Goal: Transaction & Acquisition: Subscribe to service/newsletter

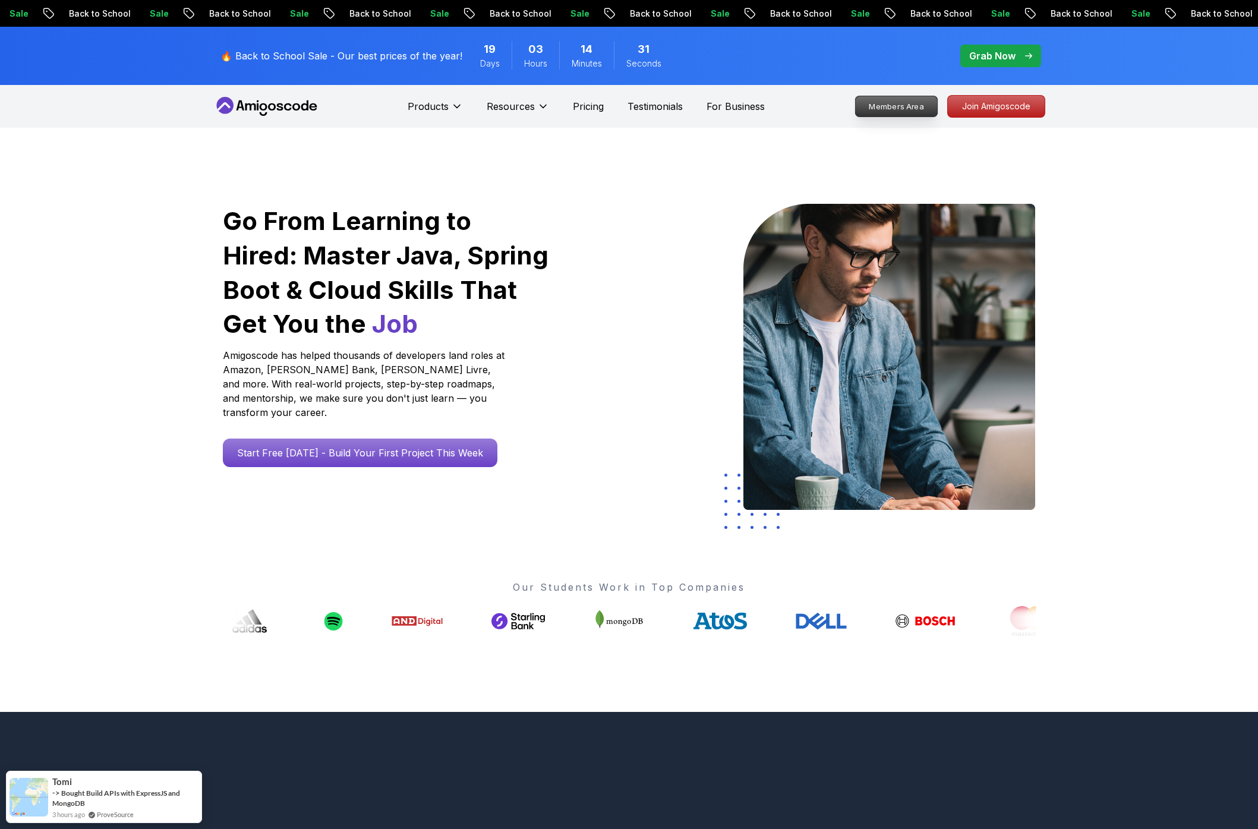
click at [901, 106] on p "Members Area" at bounding box center [896, 106] width 82 height 20
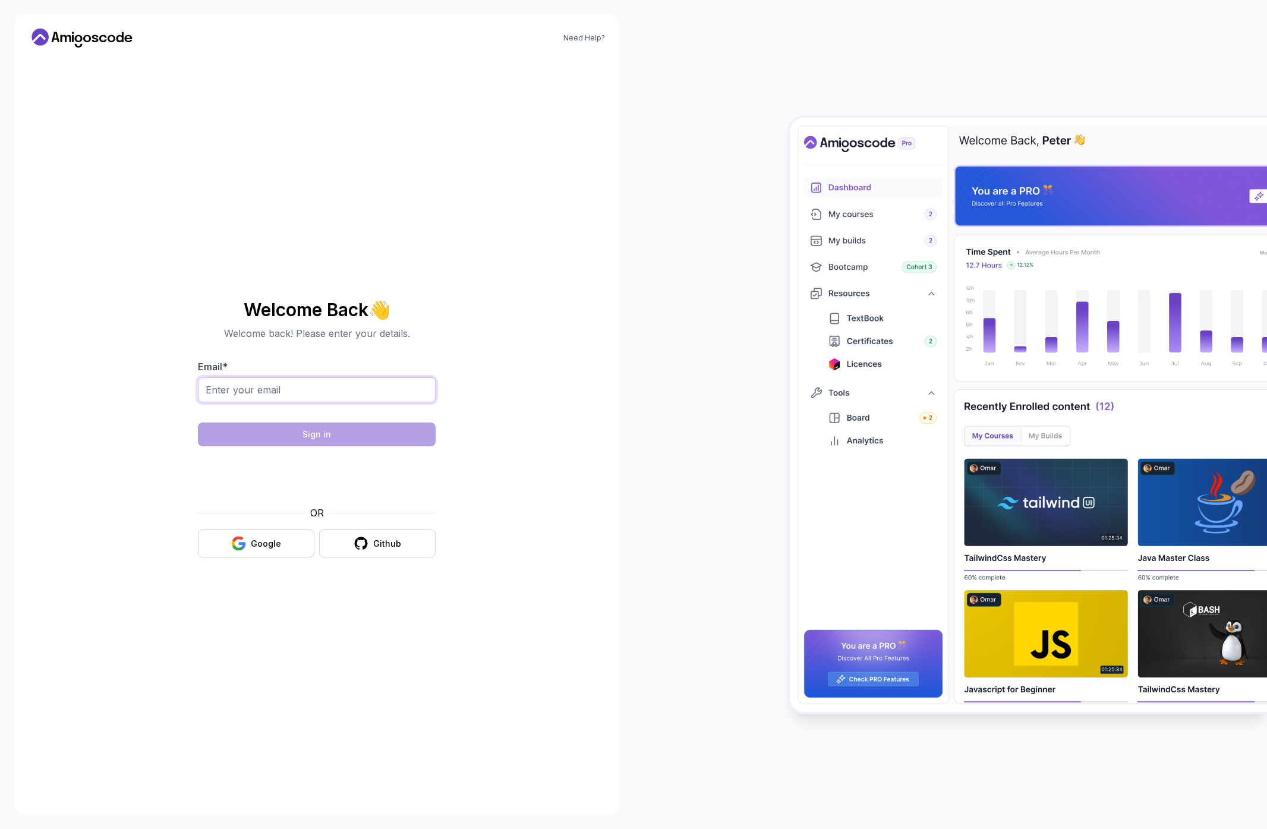
click at [292, 391] on input "Email *" at bounding box center [317, 389] width 238 height 25
paste input "jacques.mbuyitumba977@gmail.com"
type input "jacques.mbuyitumba977@gmail.com"
click at [621, 339] on div "Need Help? Welcome Back 👋 Welcome back! Please enter your details. Email * jacq…" at bounding box center [317, 414] width 634 height 829
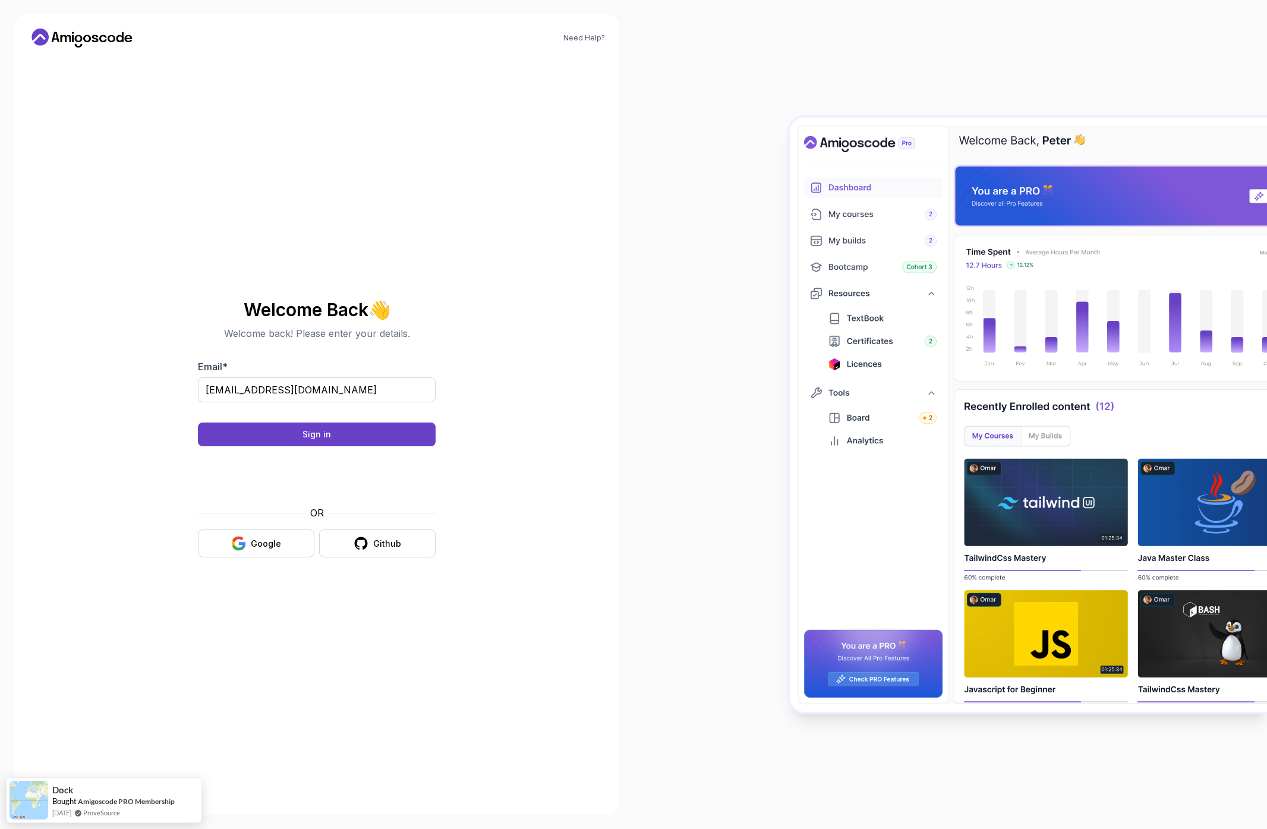
click at [804, 315] on body "Need Help? Welcome Back 👋 Welcome back! Please enter your details. Email * jacq…" at bounding box center [633, 414] width 1267 height 829
click at [330, 436] on div "Sign in" at bounding box center [317, 435] width 29 height 12
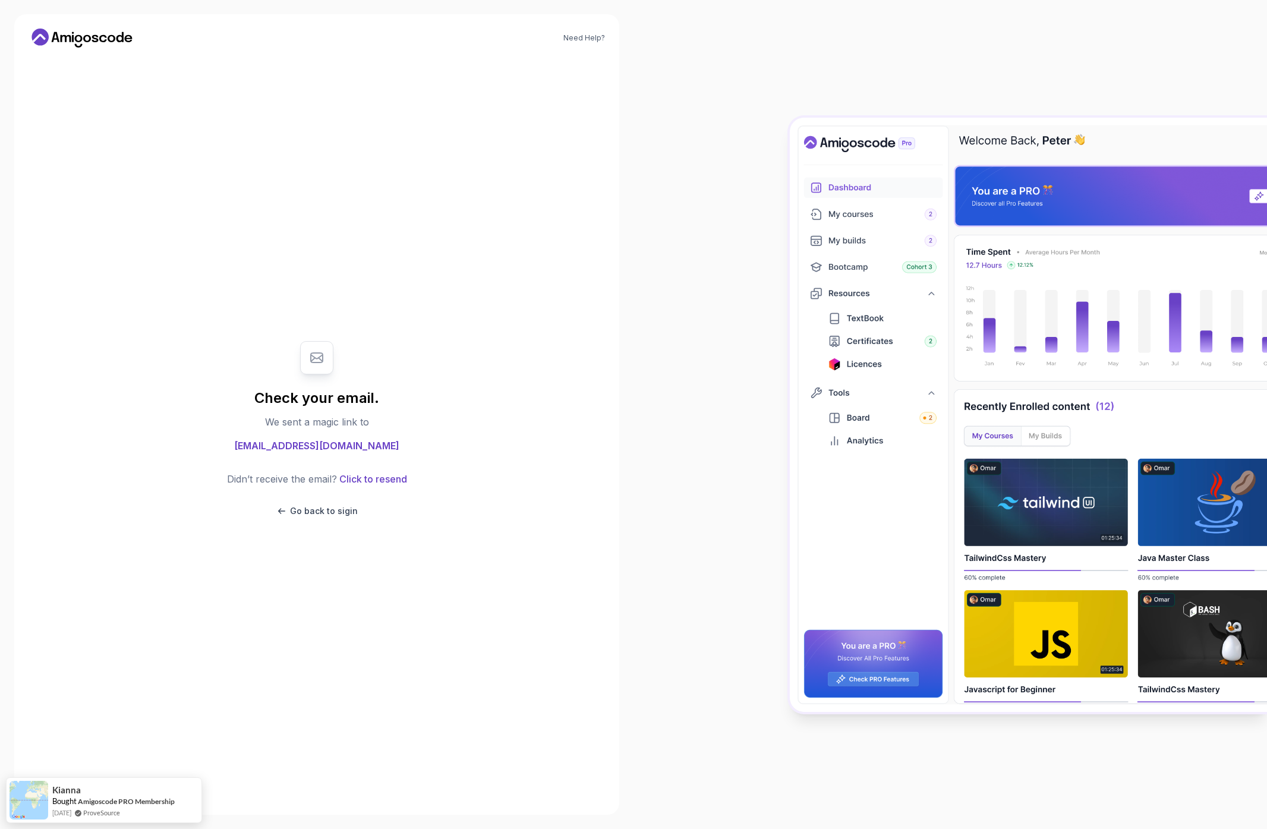
click at [160, 674] on div "Check your email. We sent a magic link to jacques.mbuyitumba977@gmail.com Didn’…" at bounding box center [316, 429] width 399 height 744
click at [128, 729] on div "Check your email. We sent a magic link to jacques.mbuyitumba977@gmail.com Didn’…" at bounding box center [316, 429] width 399 height 744
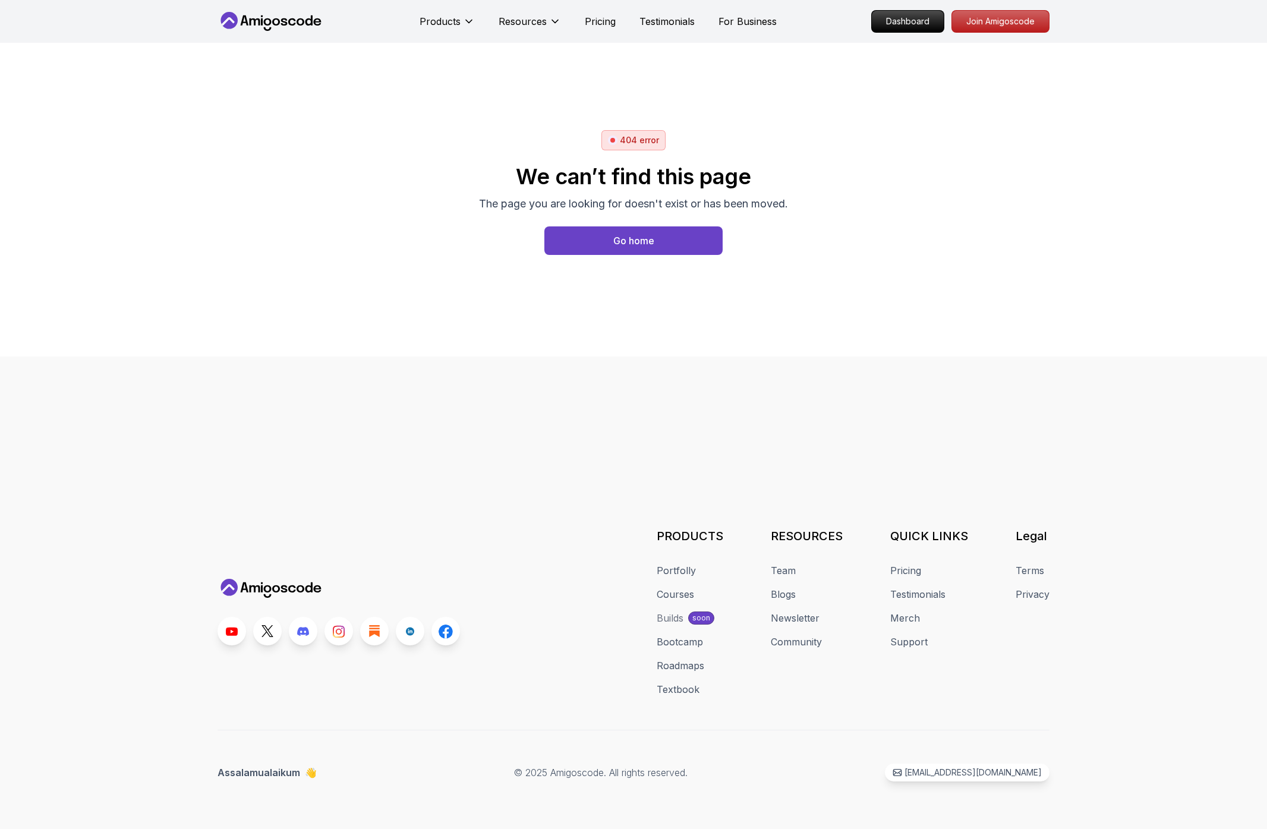
click at [576, 460] on footer "PRODUCTS Portfolly Courses Builds soon Bootcamp Roadmaps Textbook RESOURCES Tea…" at bounding box center [633, 593] width 1267 height 473
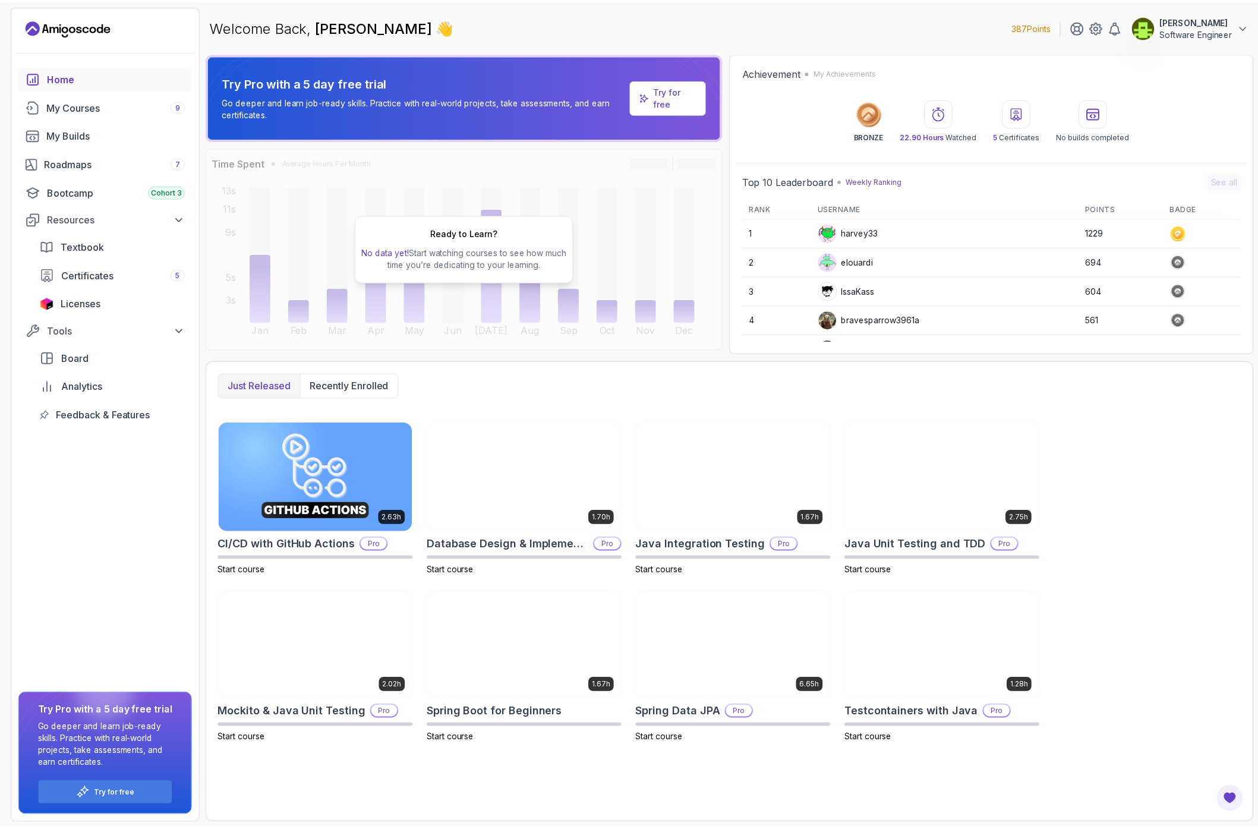
scroll to position [168, 0]
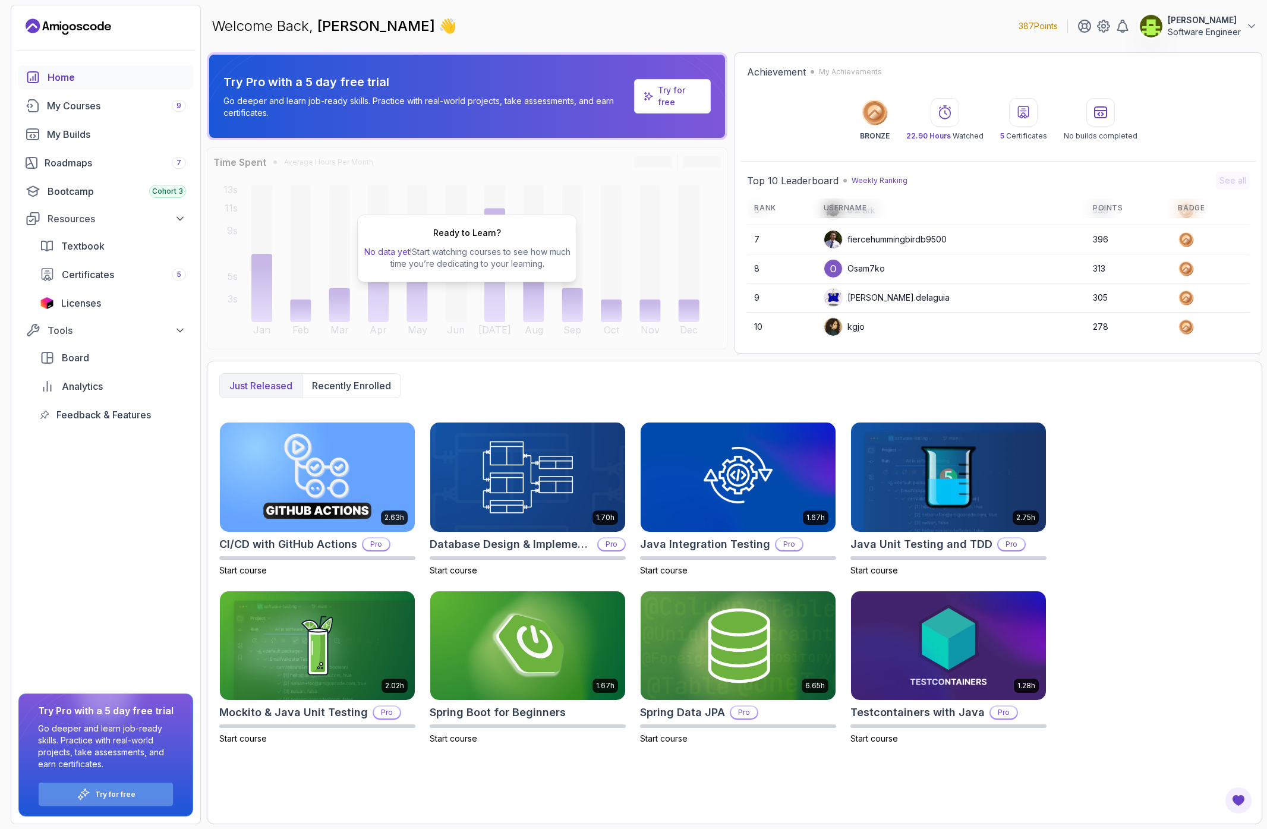
click at [100, 794] on p "Try for free" at bounding box center [115, 795] width 40 height 10
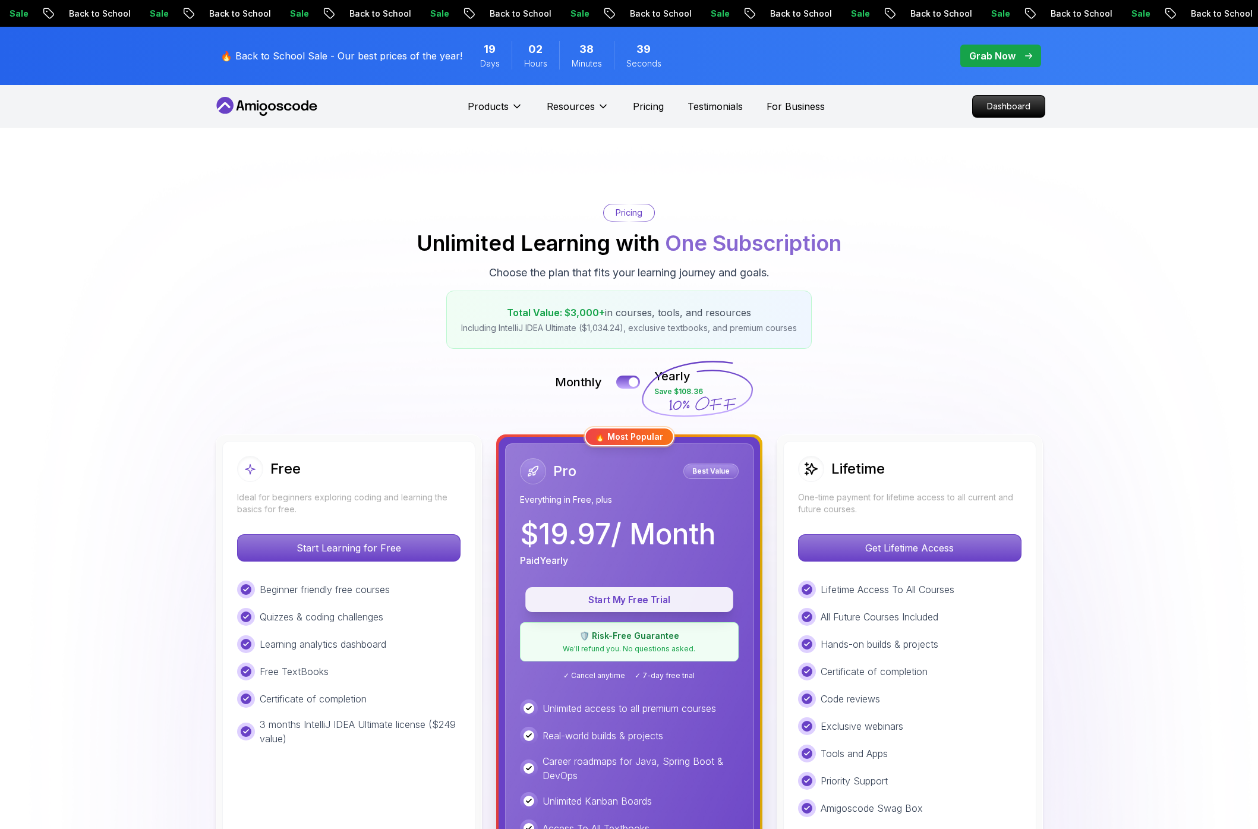
click at [611, 598] on p "Start My Free Trial" at bounding box center [629, 600] width 181 height 14
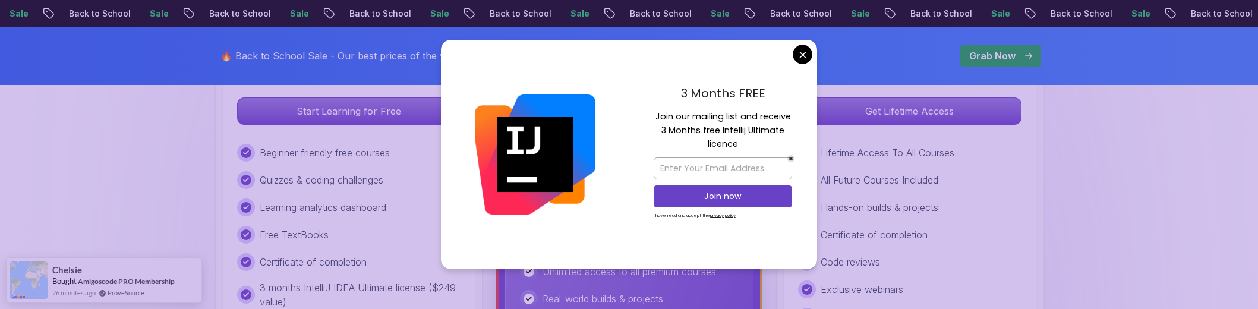
scroll to position [414, 0]
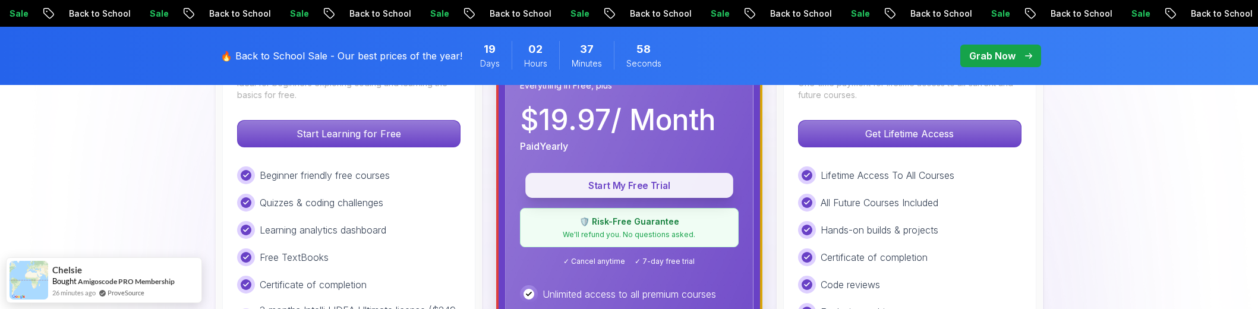
click at [625, 185] on p "Start My Free Trial" at bounding box center [629, 186] width 181 height 14
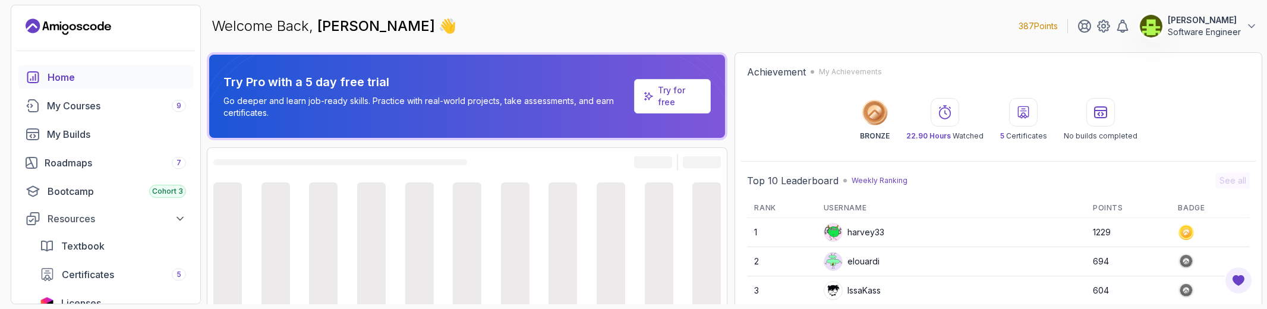
click at [1168, 19] on p "Jacques Mbuyi-Tumba" at bounding box center [1204, 20] width 73 height 12
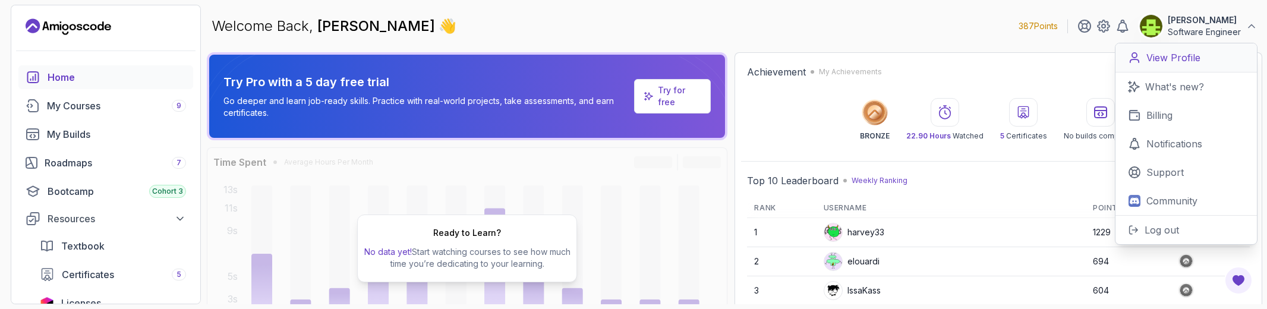
click at [1170, 55] on p "View Profile" at bounding box center [1174, 58] width 54 height 14
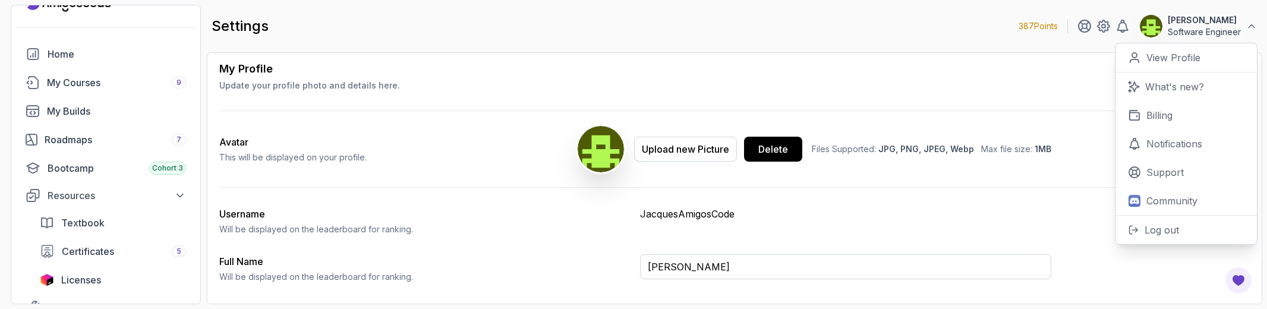
scroll to position [156, 0]
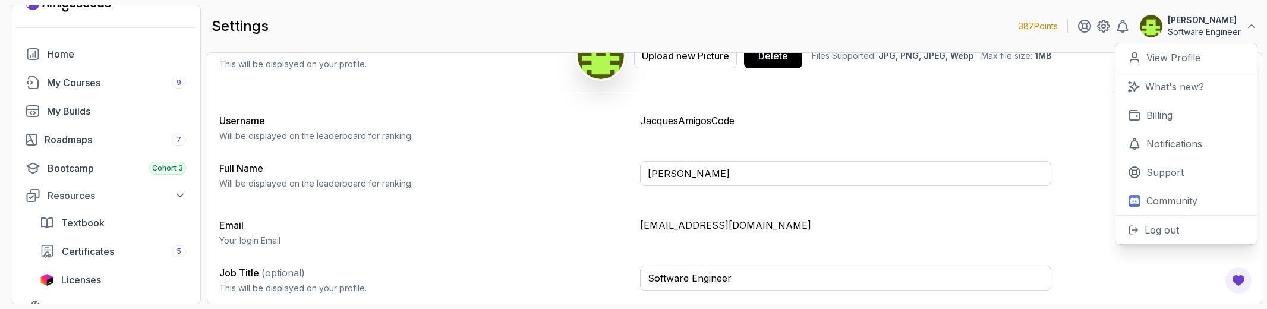
click at [734, 219] on p "jacques.mbuyitumba977@gmail.com" at bounding box center [845, 225] width 411 height 14
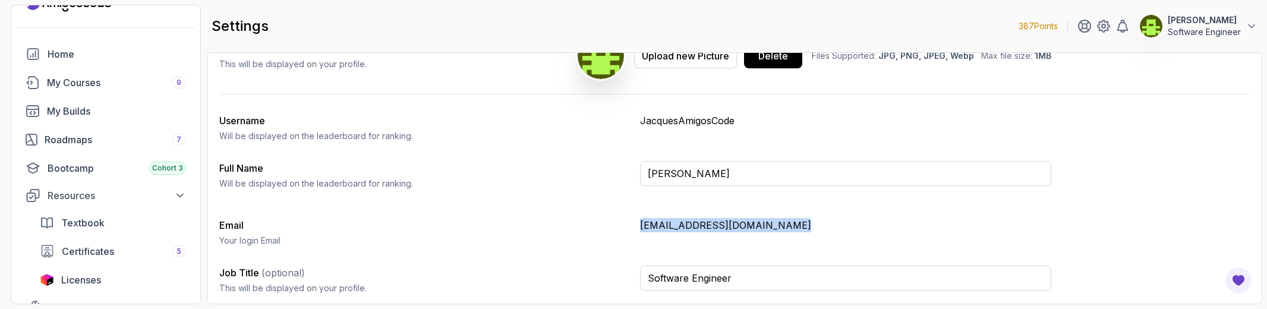
click at [734, 219] on p "jacques.mbuyitumba977@gmail.com" at bounding box center [845, 225] width 411 height 14
copy p "jacques.mbuyitumba977@gmail.com"
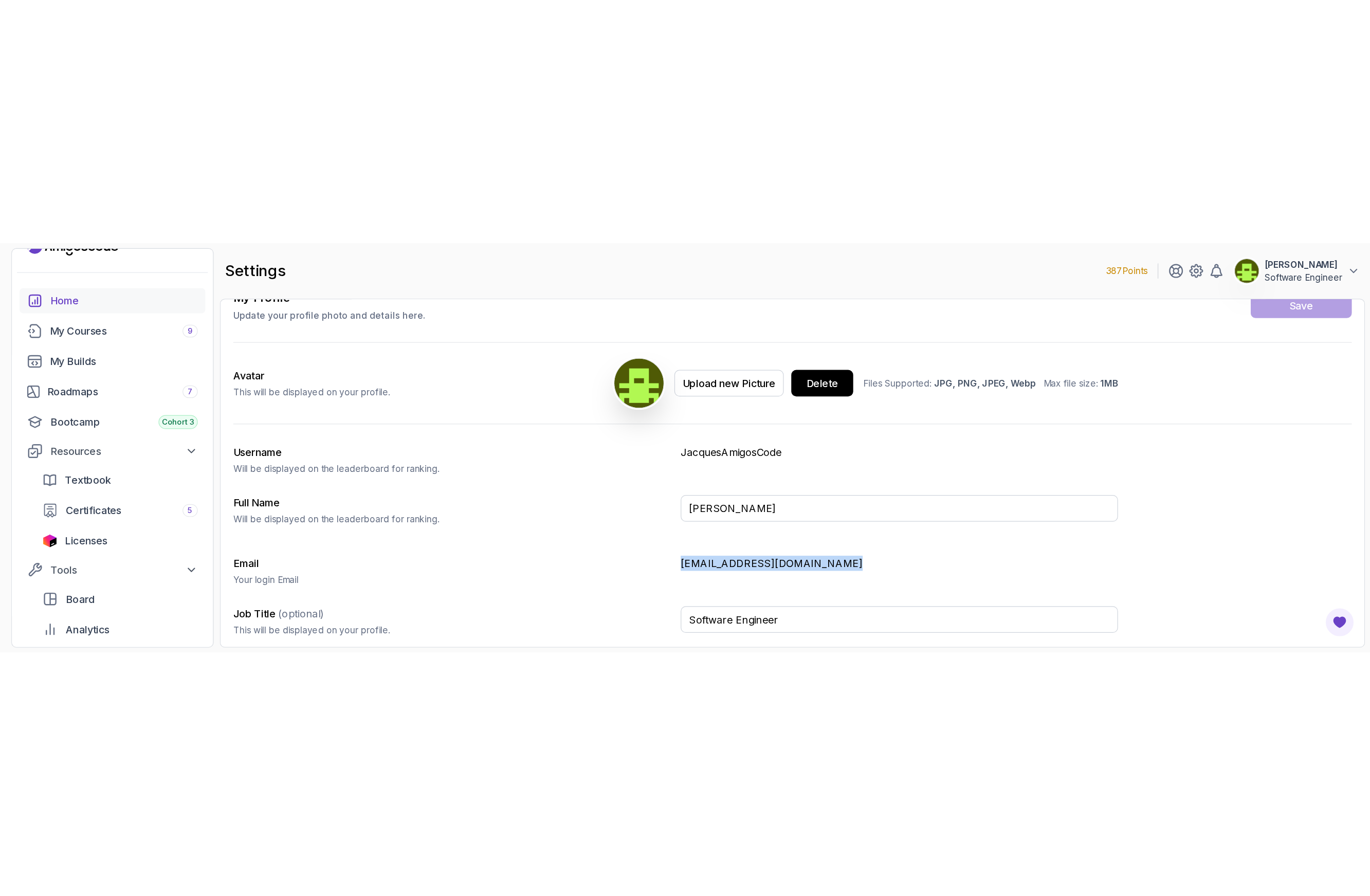
scroll to position [0, 0]
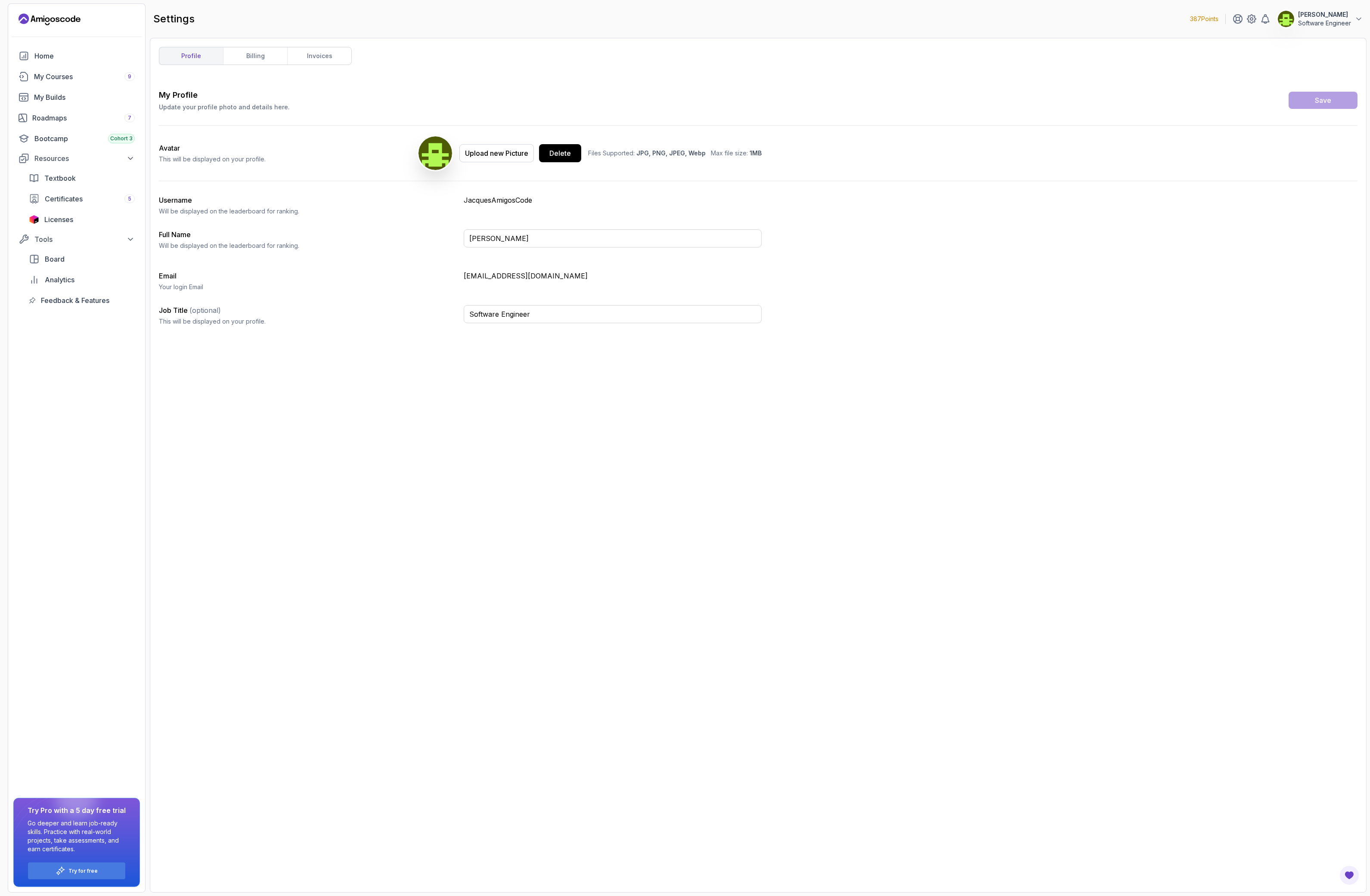
click at [655, 224] on div "My Profile Update your profile photo and details here. Save Avatar This will be…" at bounding box center [757, 486] width 1198 height 794
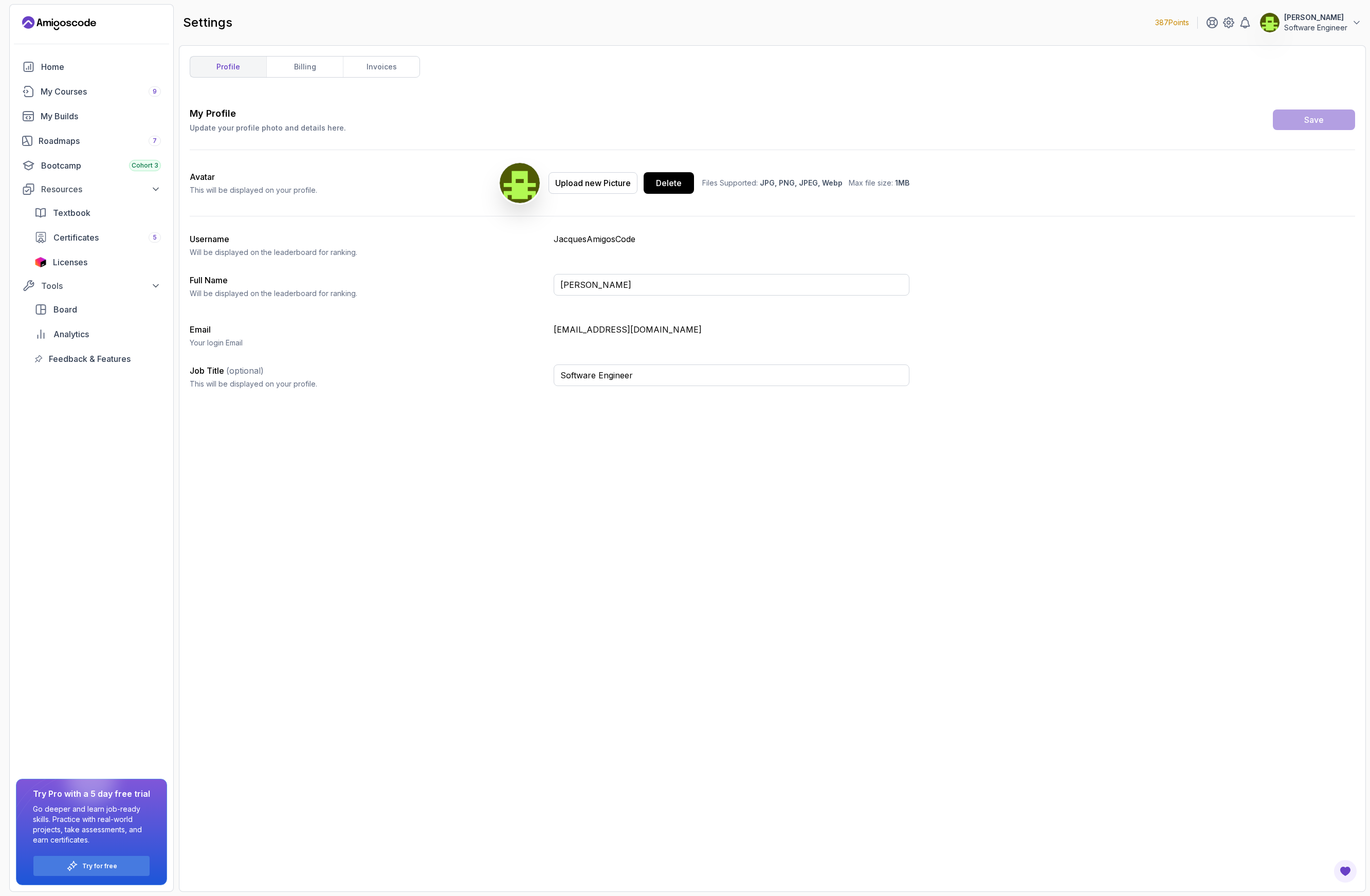
click at [404, 267] on div "My Profile Update your profile photo and details here. Save Avatar This will be…" at bounding box center [772, 494] width 1166 height 775
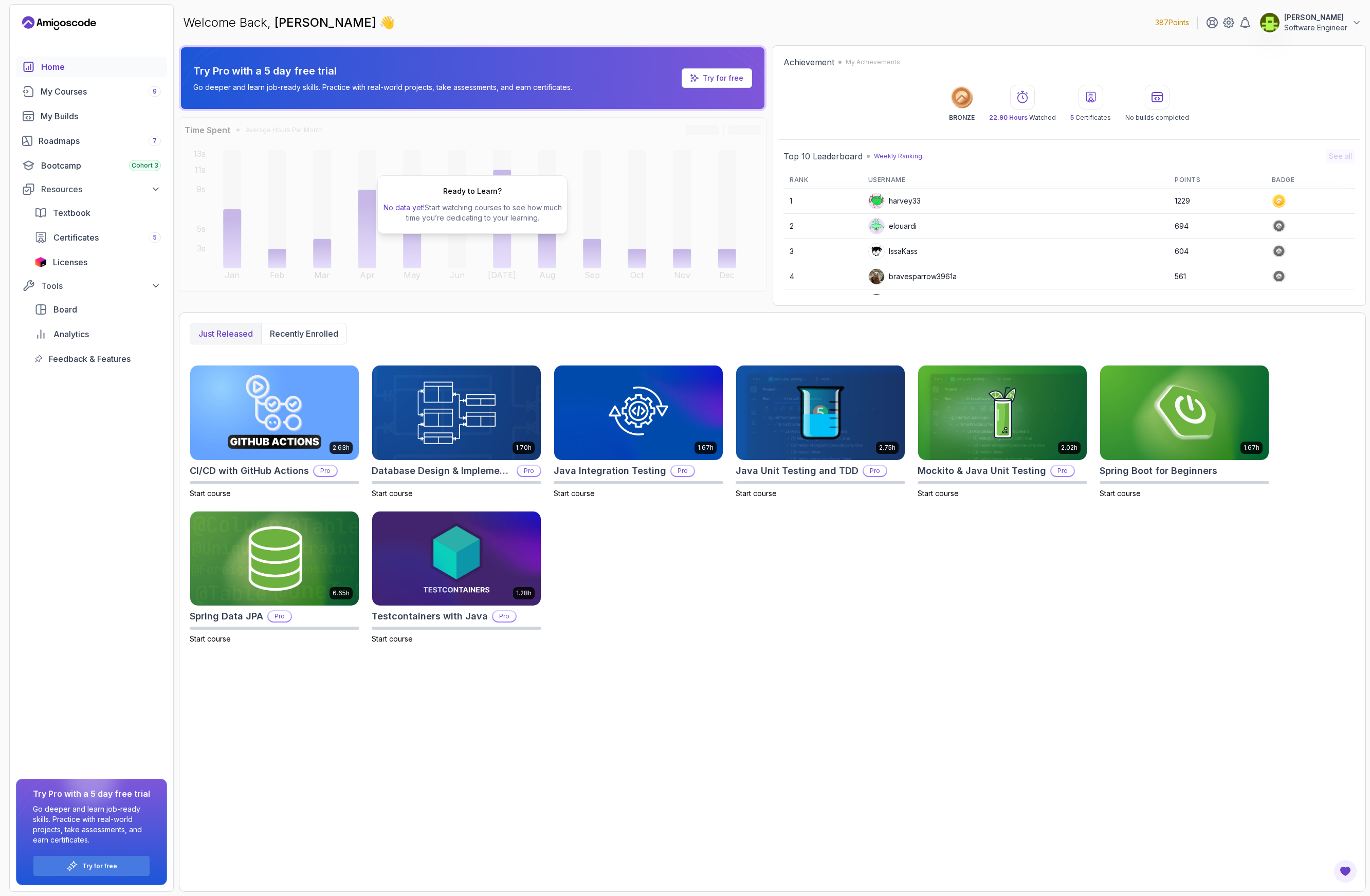
click at [1302, 26] on p "Software Engineer" at bounding box center [1316, 28] width 63 height 10
click at [226, 720] on div "Just released Recently enrolled 2.63h CI/CD with GitHub Actions Pro Start cours…" at bounding box center [772, 602] width 1188 height 580
click at [100, 870] on p "Try for free" at bounding box center [99, 867] width 35 height 9
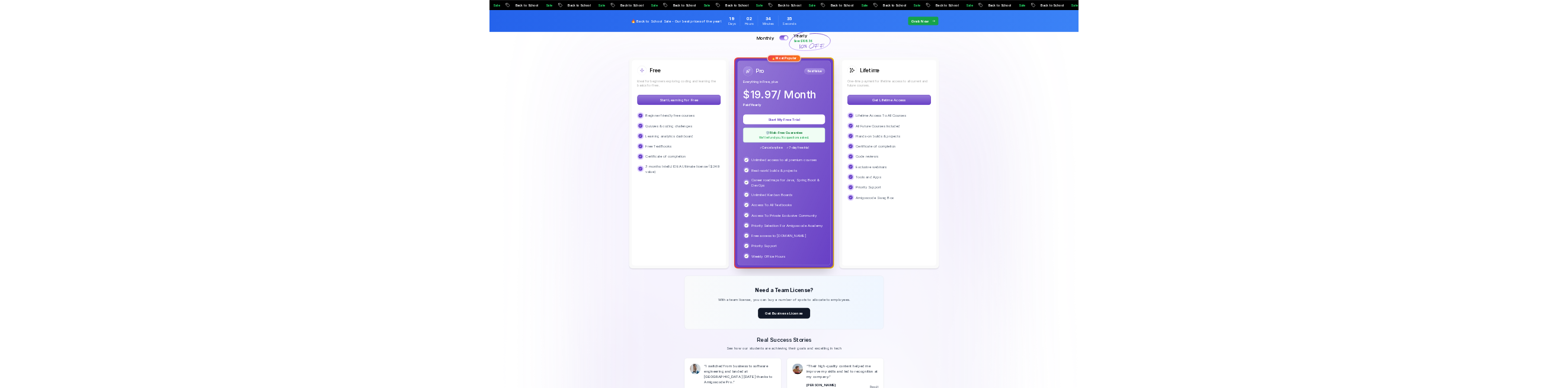
scroll to position [356, 0]
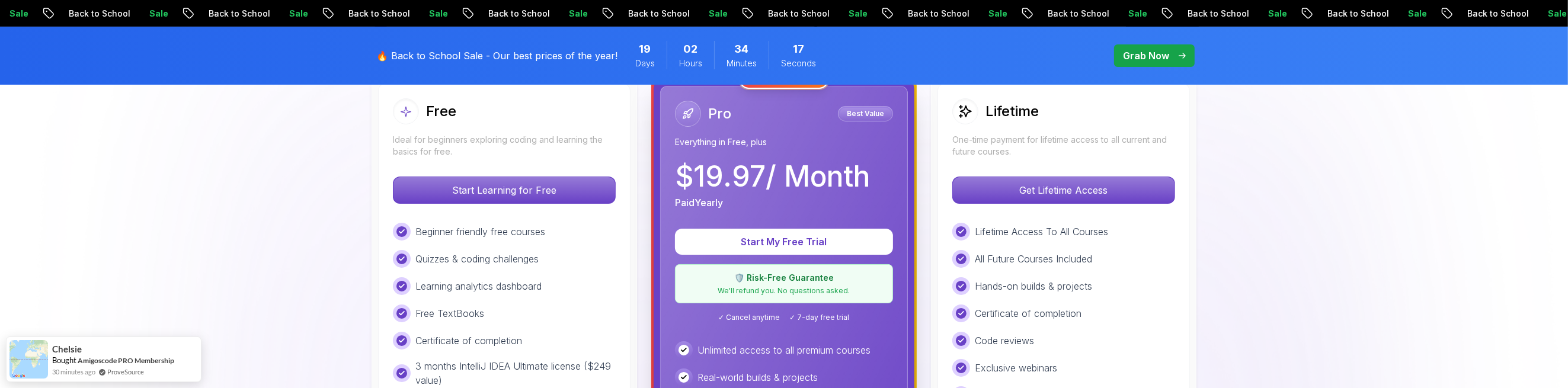
click at [791, 217] on div "Pro Best Value Everything in Free, plus $ 19.97 / Month Paid Yearly Start My Fr…" at bounding box center [784, 358] width 247 height 545
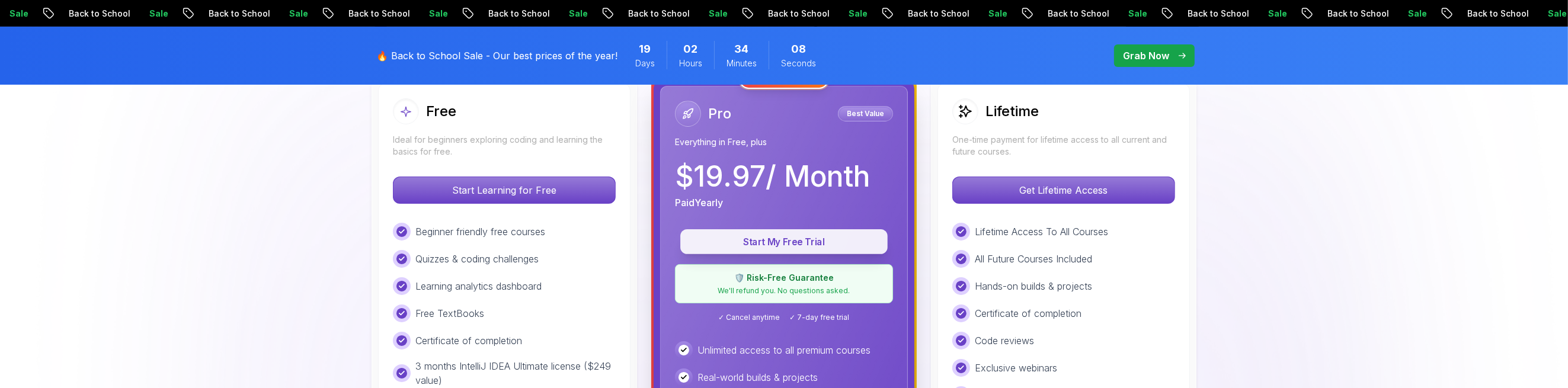
click at [746, 240] on p "Start My Free Trial" at bounding box center [784, 242] width 180 height 14
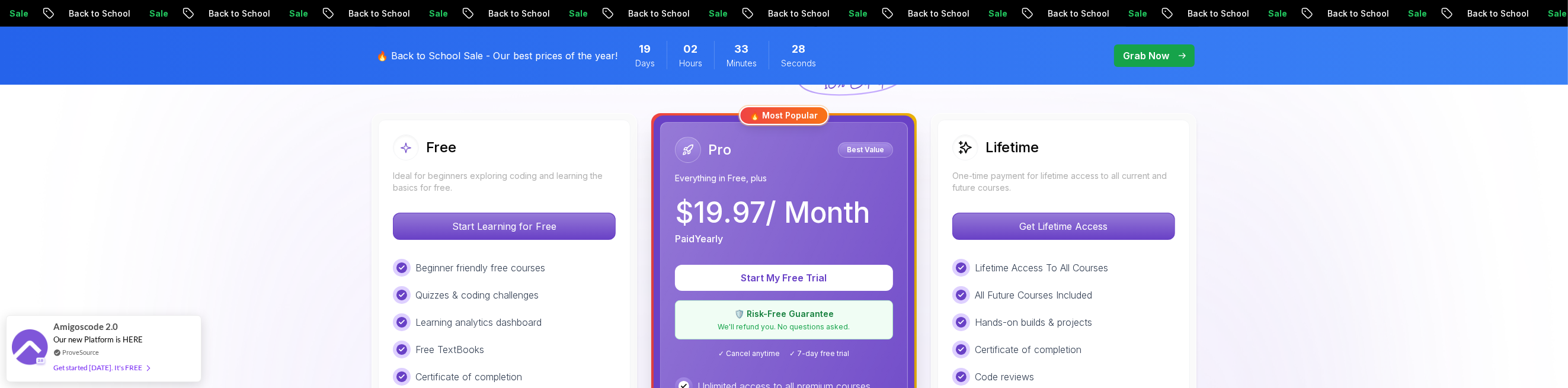
scroll to position [366, 0]
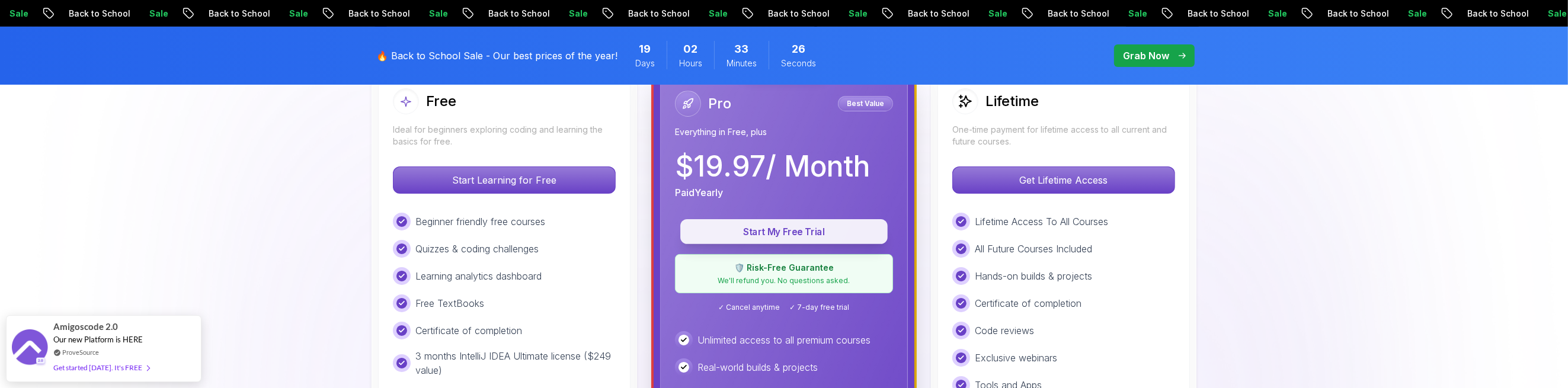
click at [783, 225] on p "Start My Free Trial" at bounding box center [784, 232] width 180 height 14
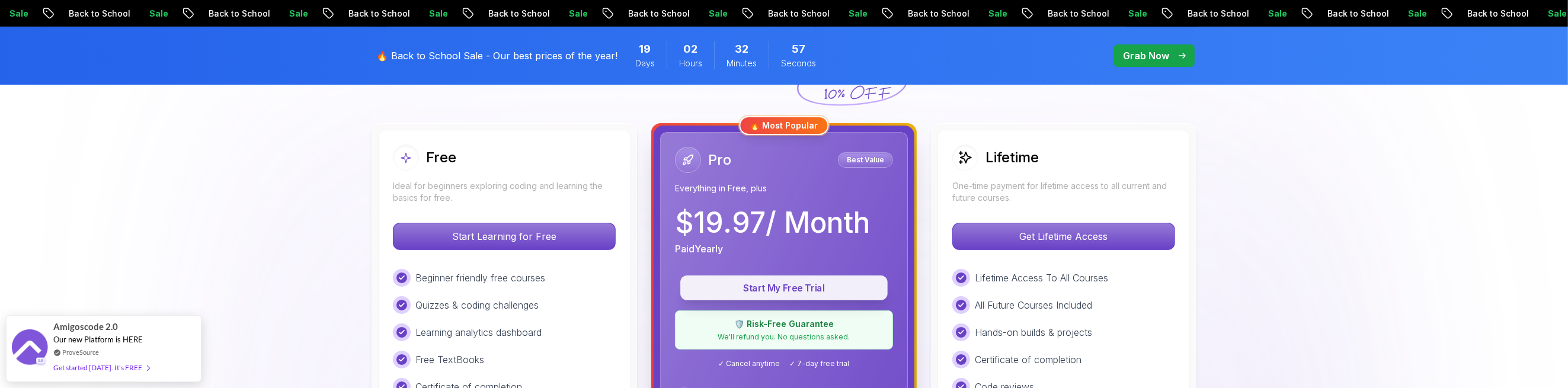
click at [745, 286] on p "Start My Free Trial" at bounding box center [784, 288] width 180 height 14
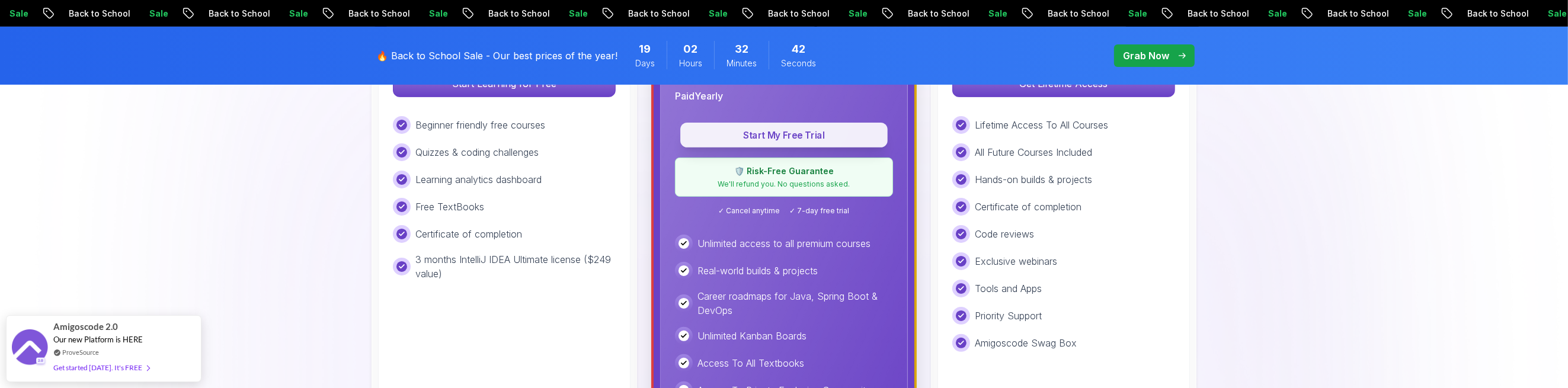
click at [789, 137] on p "Start My Free Trial" at bounding box center [784, 136] width 180 height 14
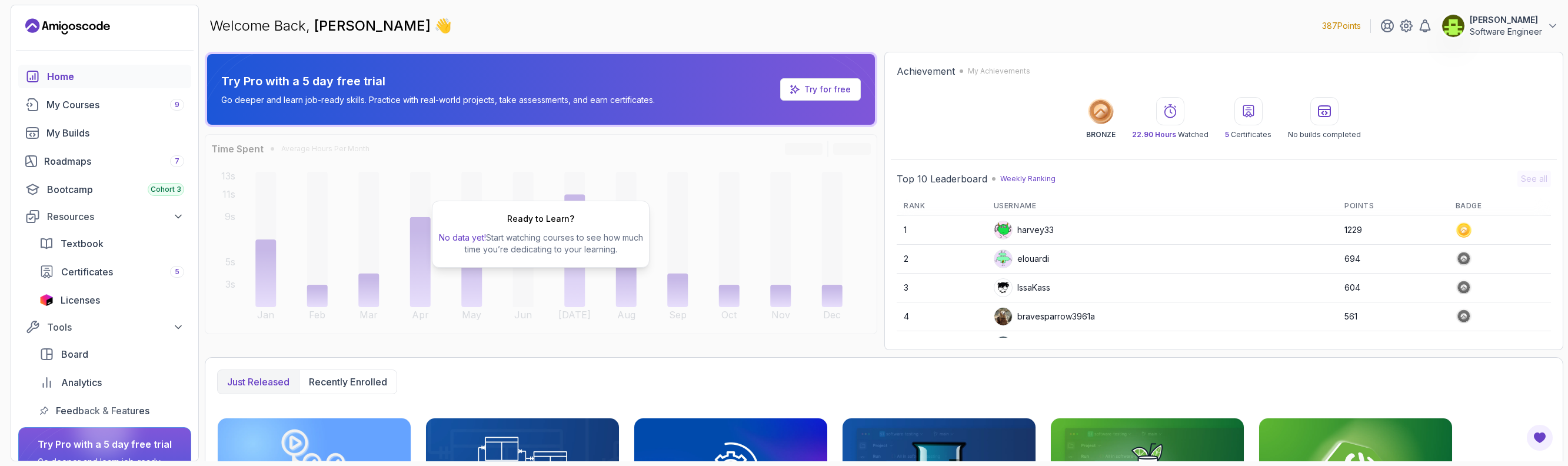
click at [1486, 20] on p "Jacques Mbuyi-Tumba" at bounding box center [1506, 20] width 72 height 12
click at [1469, 119] on p "Billing" at bounding box center [1462, 114] width 26 height 14
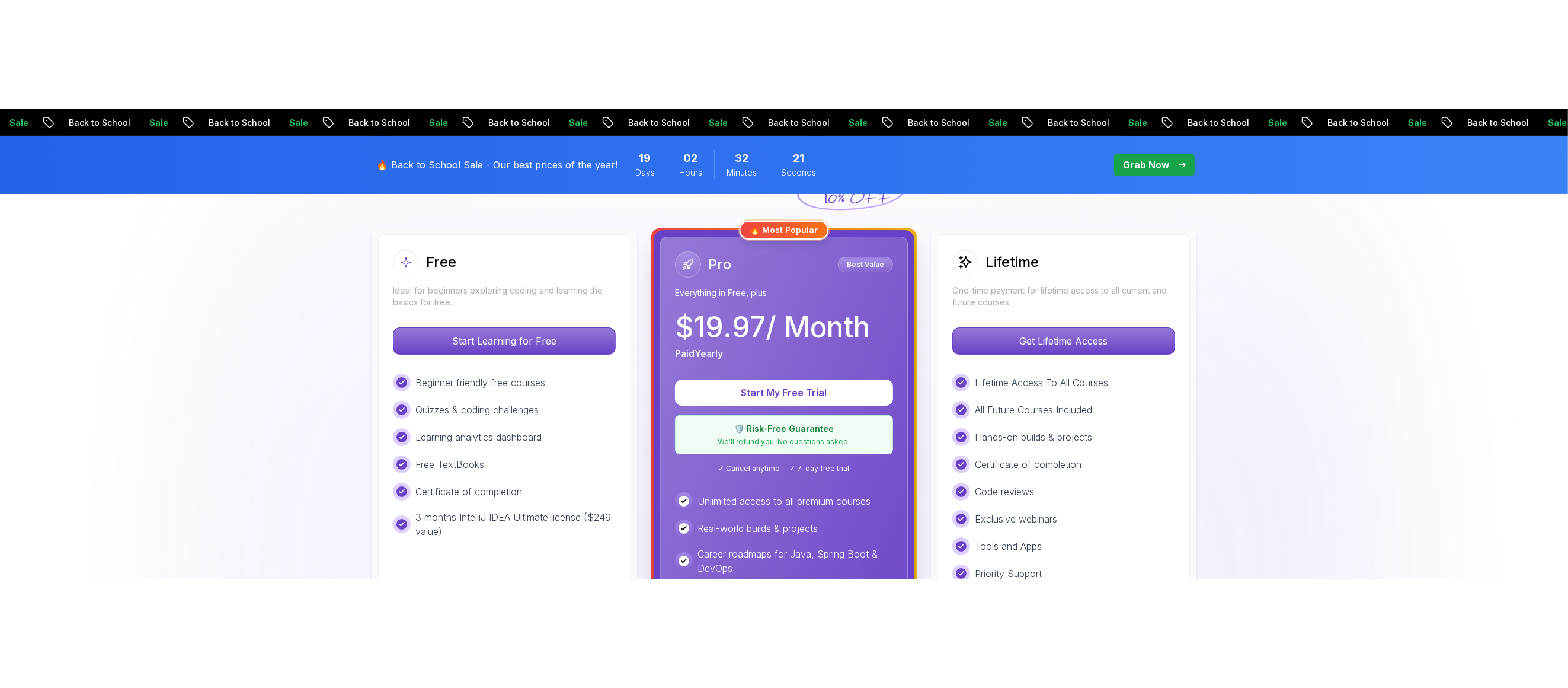
scroll to position [391, 0]
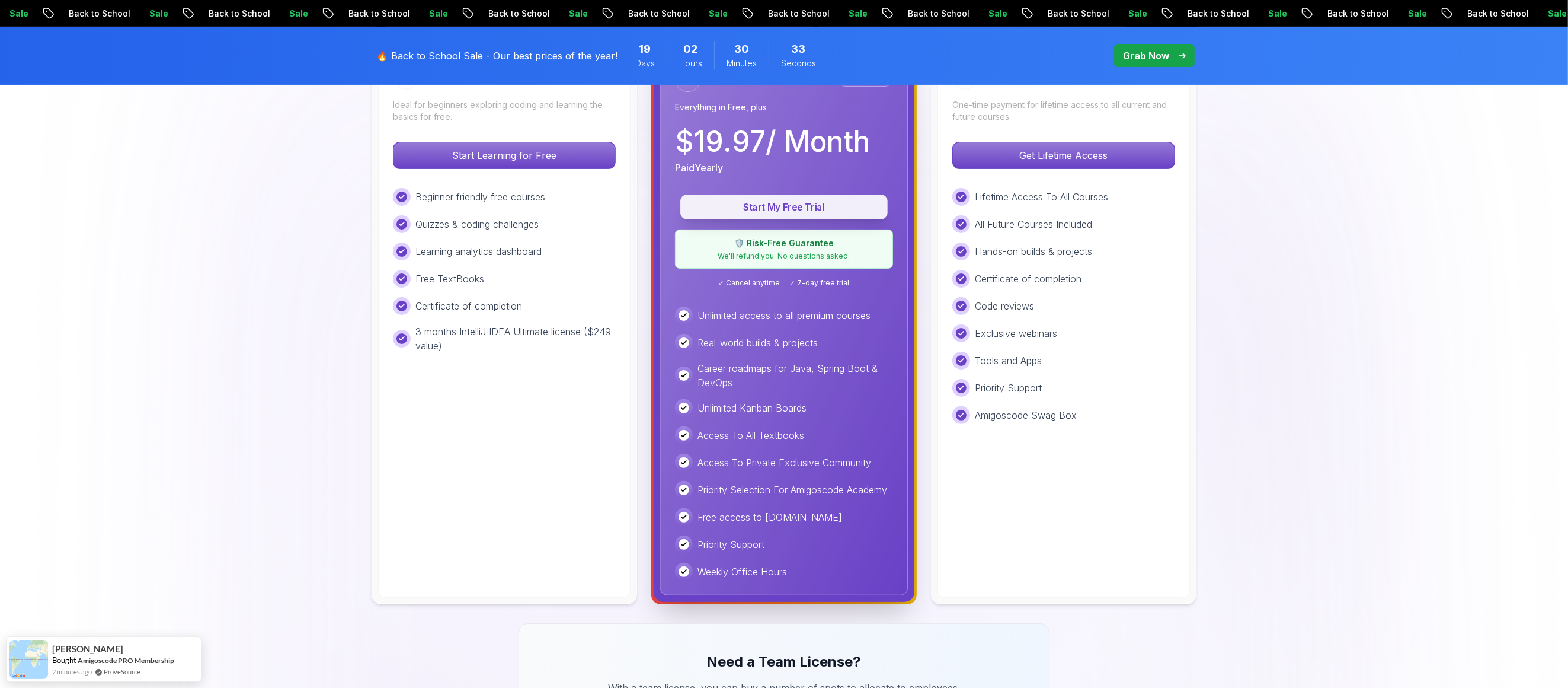
click at [758, 202] on p "Start My Free Trial" at bounding box center [784, 207] width 180 height 14
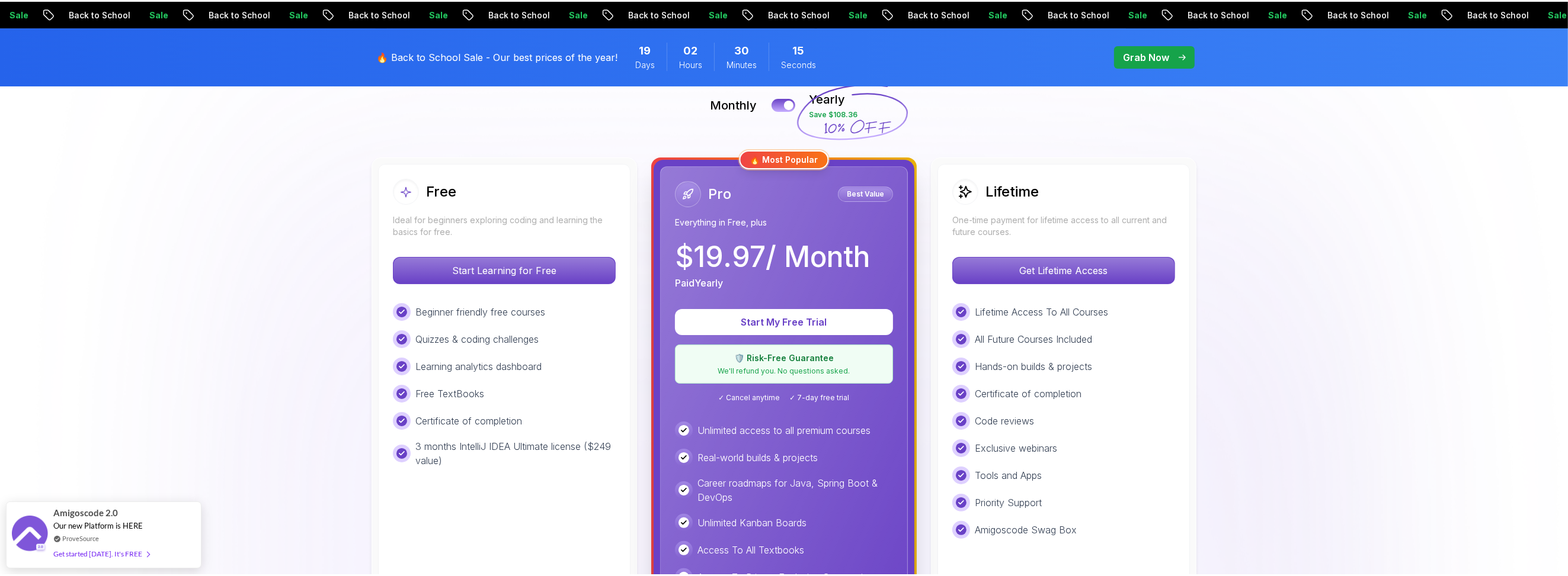
scroll to position [306, 0]
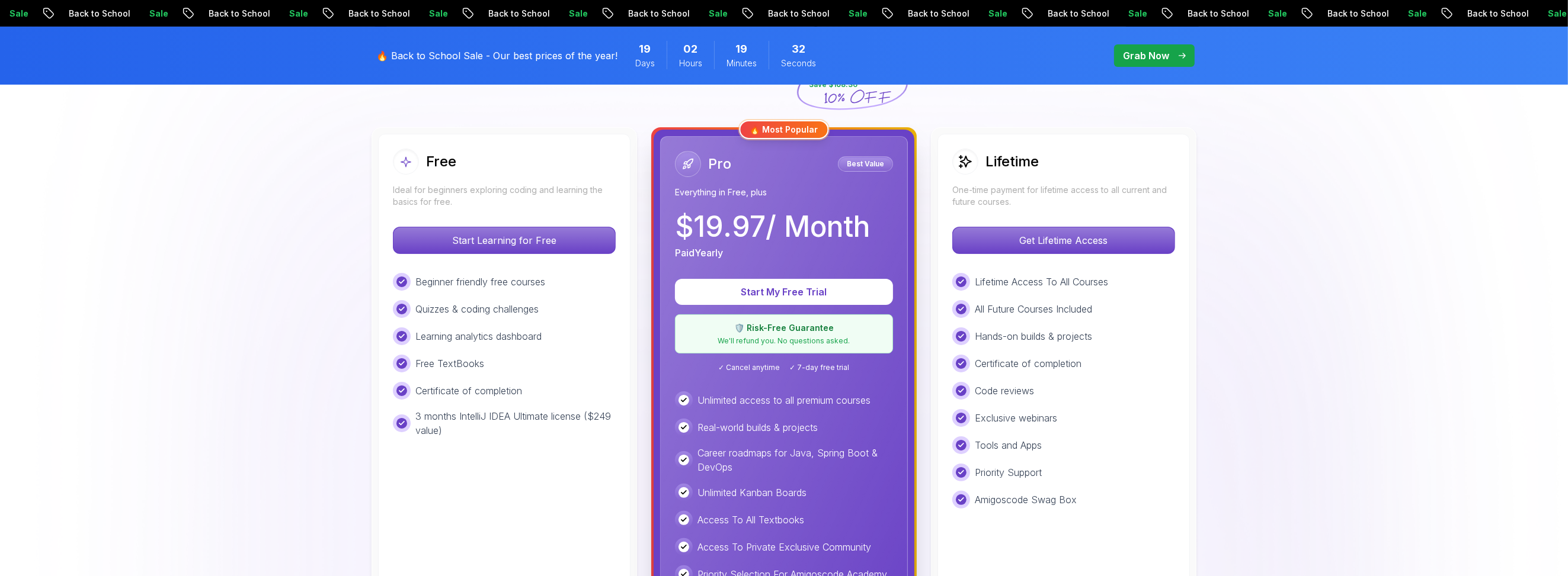
click at [167, 296] on img at bounding box center [784, 565] width 1568 height 1487
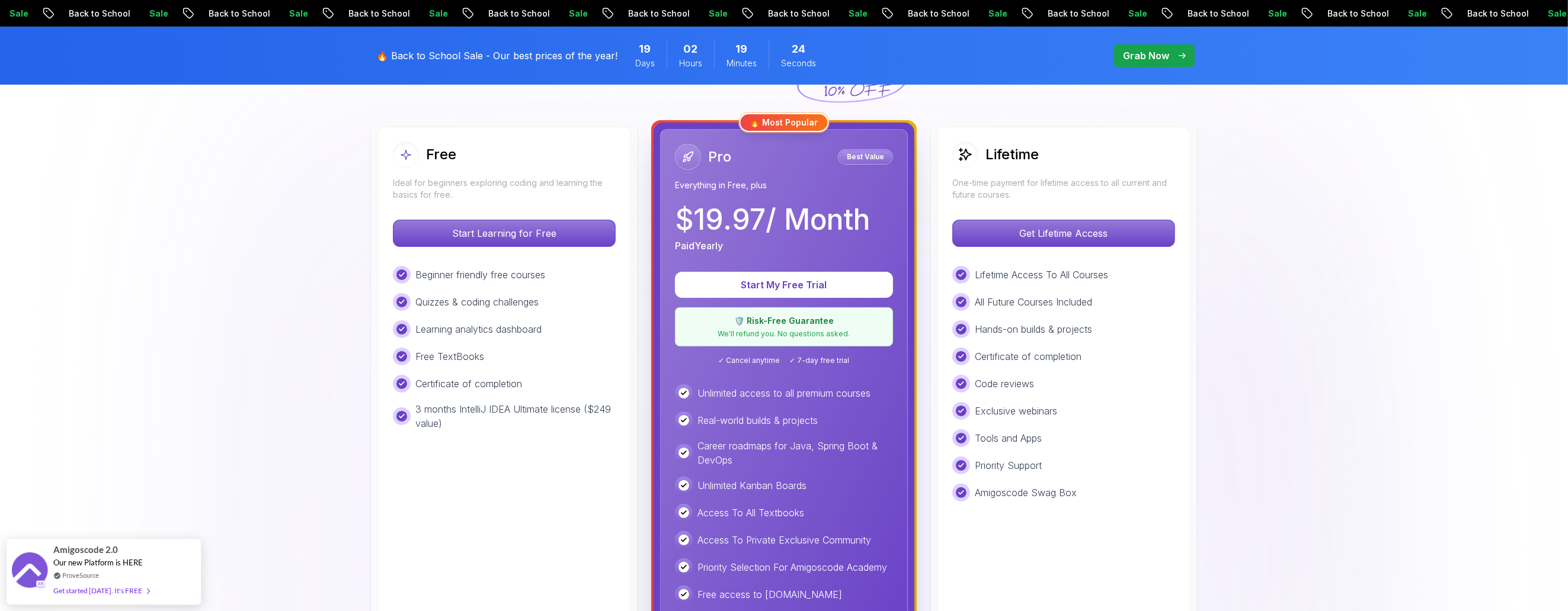
scroll to position [389, 0]
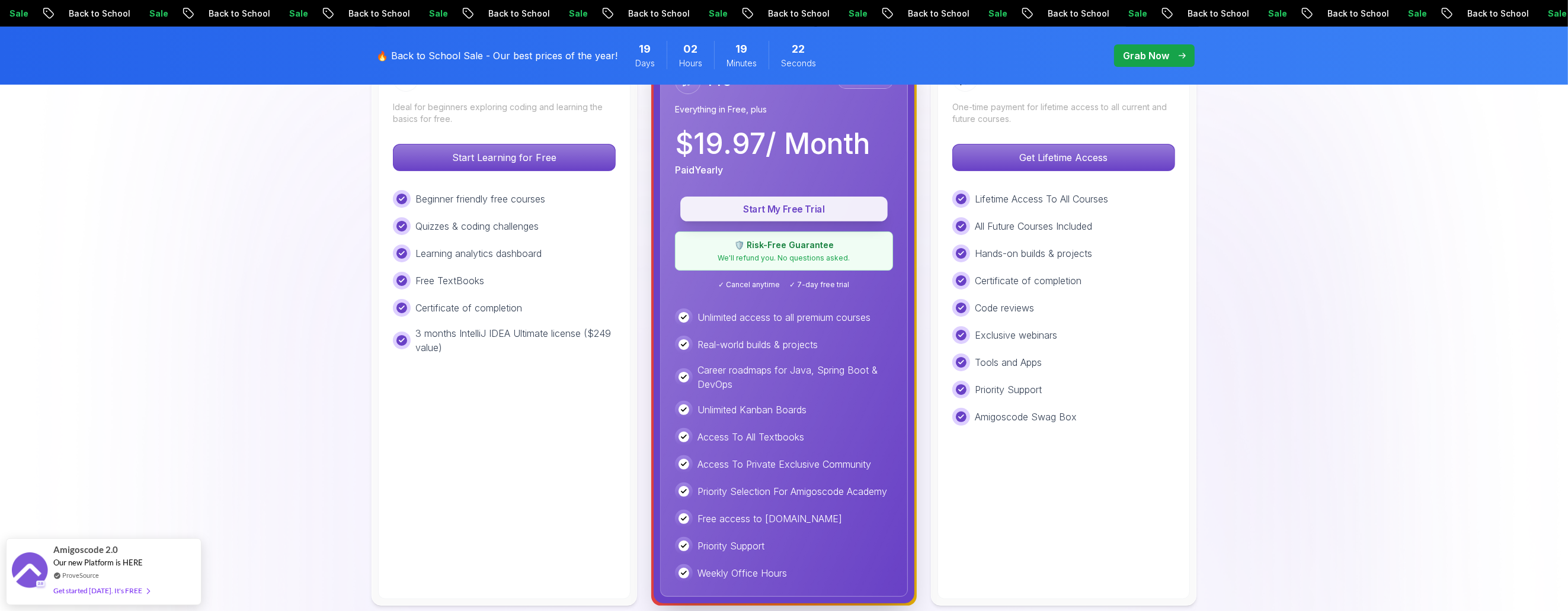
click at [764, 202] on p "Start My Free Trial" at bounding box center [784, 209] width 180 height 14
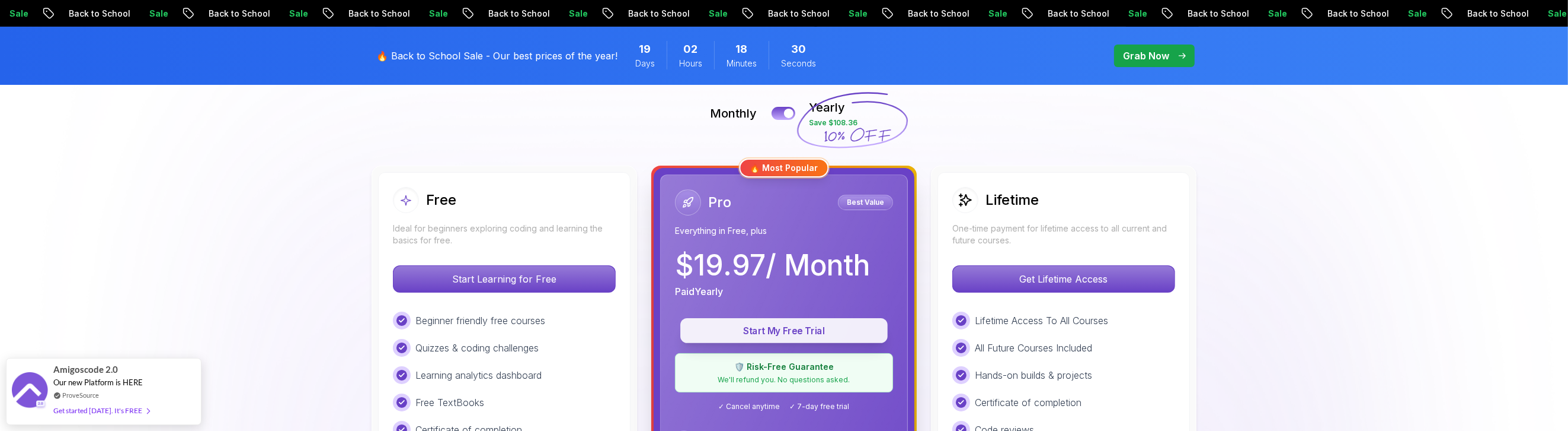
click at [780, 331] on p "Start My Free Trial" at bounding box center [784, 331] width 180 height 14
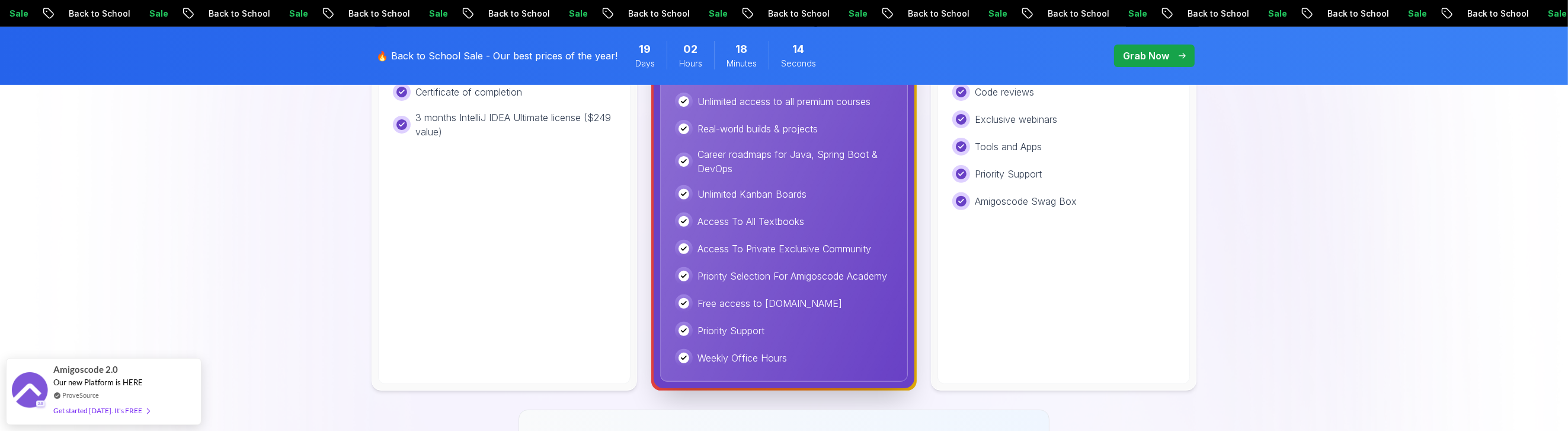
scroll to position [503, 0]
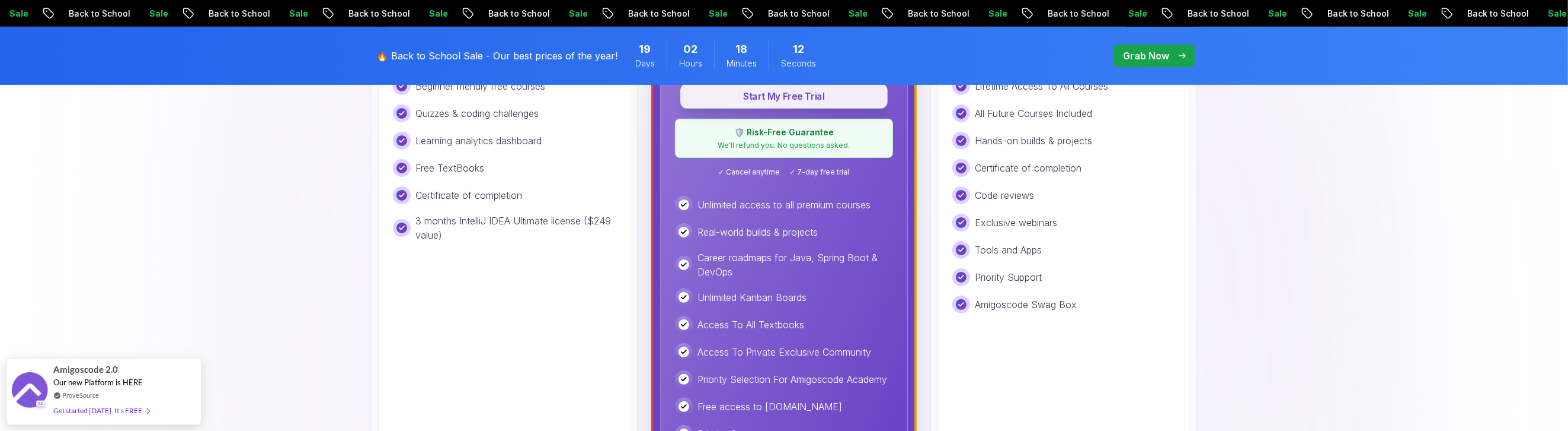
click at [764, 95] on p "Start My Free Trial" at bounding box center [784, 97] width 180 height 14
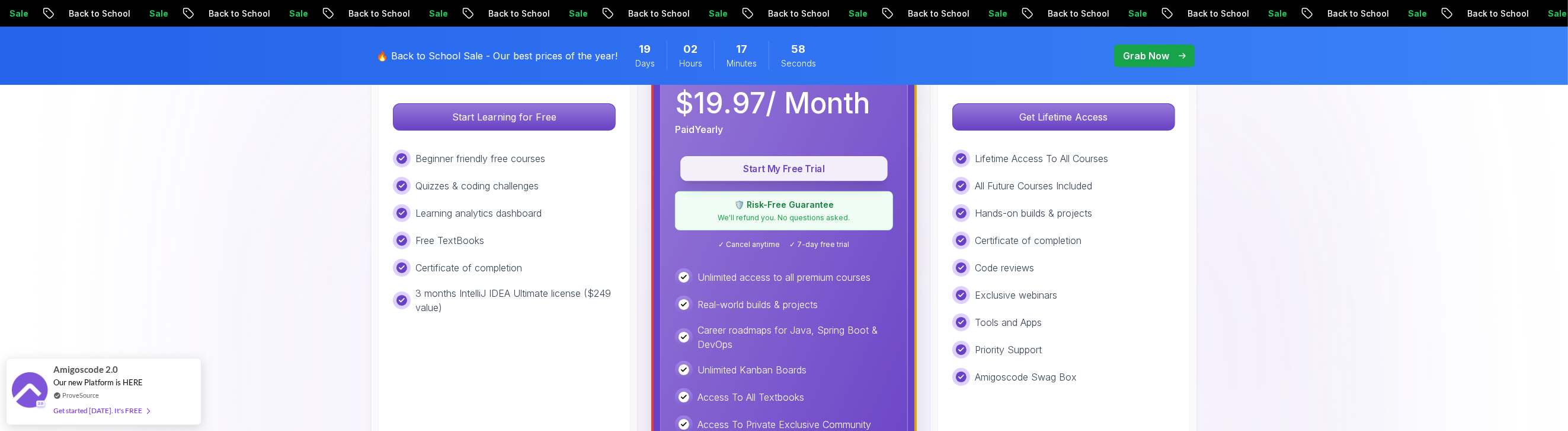
click at [792, 167] on p "Start My Free Trial" at bounding box center [784, 169] width 180 height 14
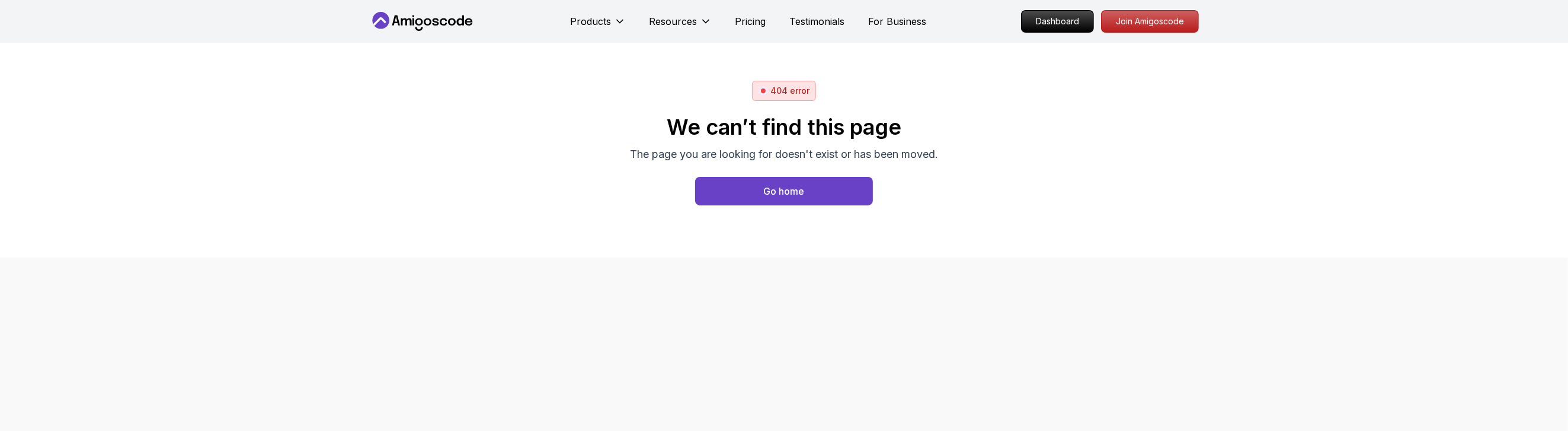
click at [403, 10] on nav "Products Resources Pricing Testimonials For Business Dashboard Join Amigoscode" at bounding box center [784, 21] width 829 height 43
click at [406, 15] on icon at bounding box center [422, 21] width 107 height 19
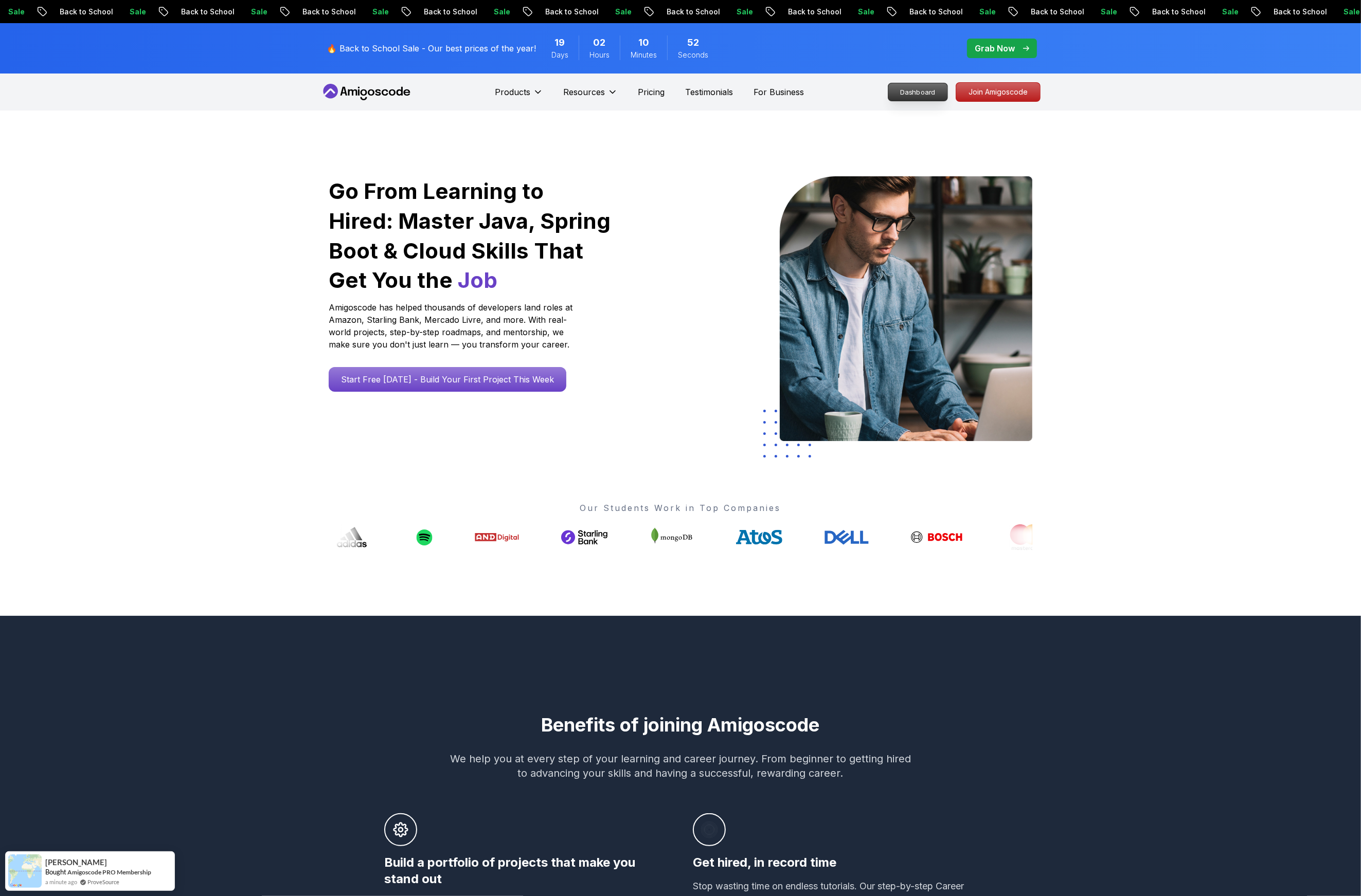
click at [920, 88] on p "Dashboard" at bounding box center [918, 92] width 59 height 17
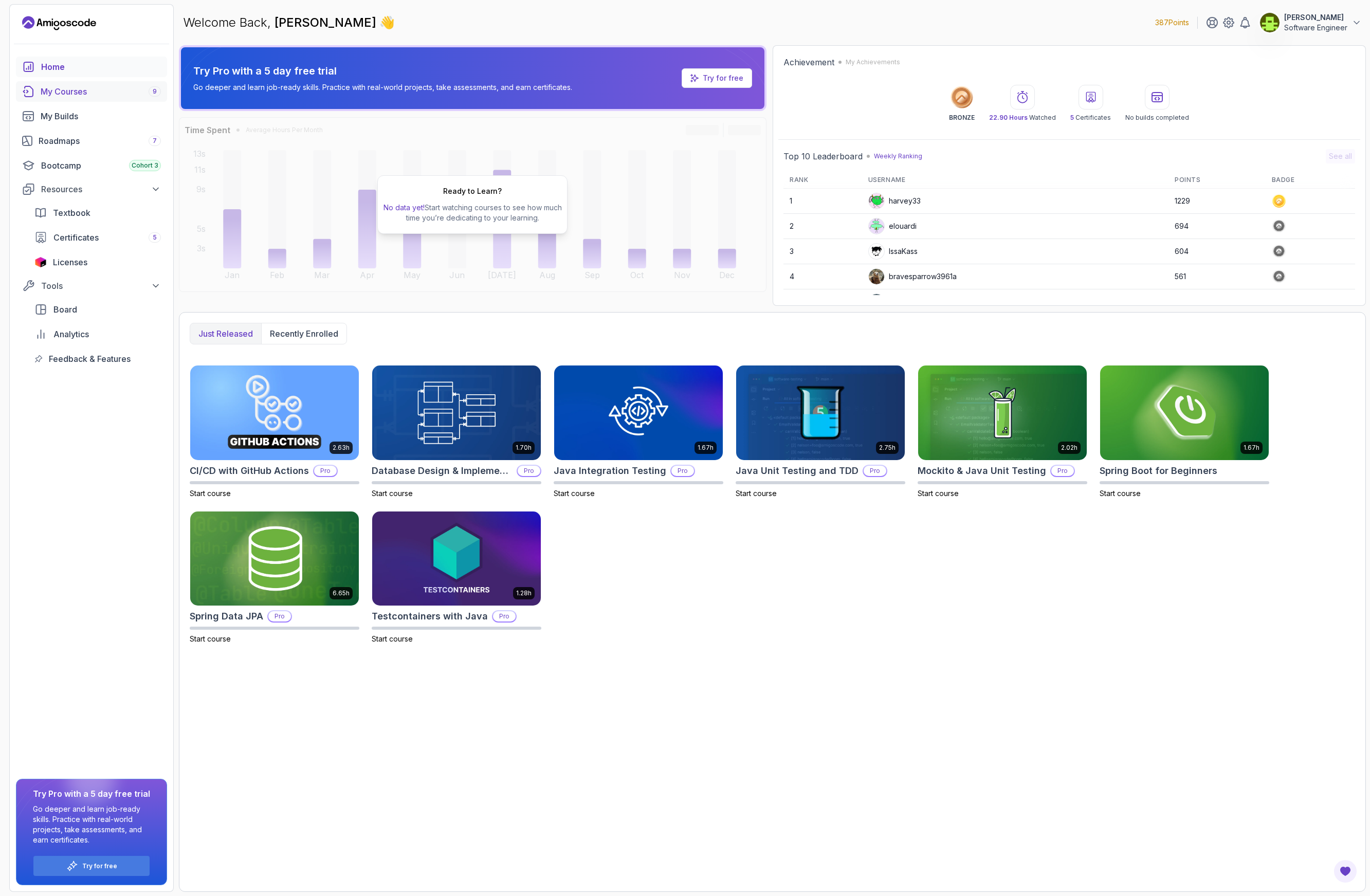
click at [61, 91] on div "My Courses 9" at bounding box center [100, 92] width 120 height 12
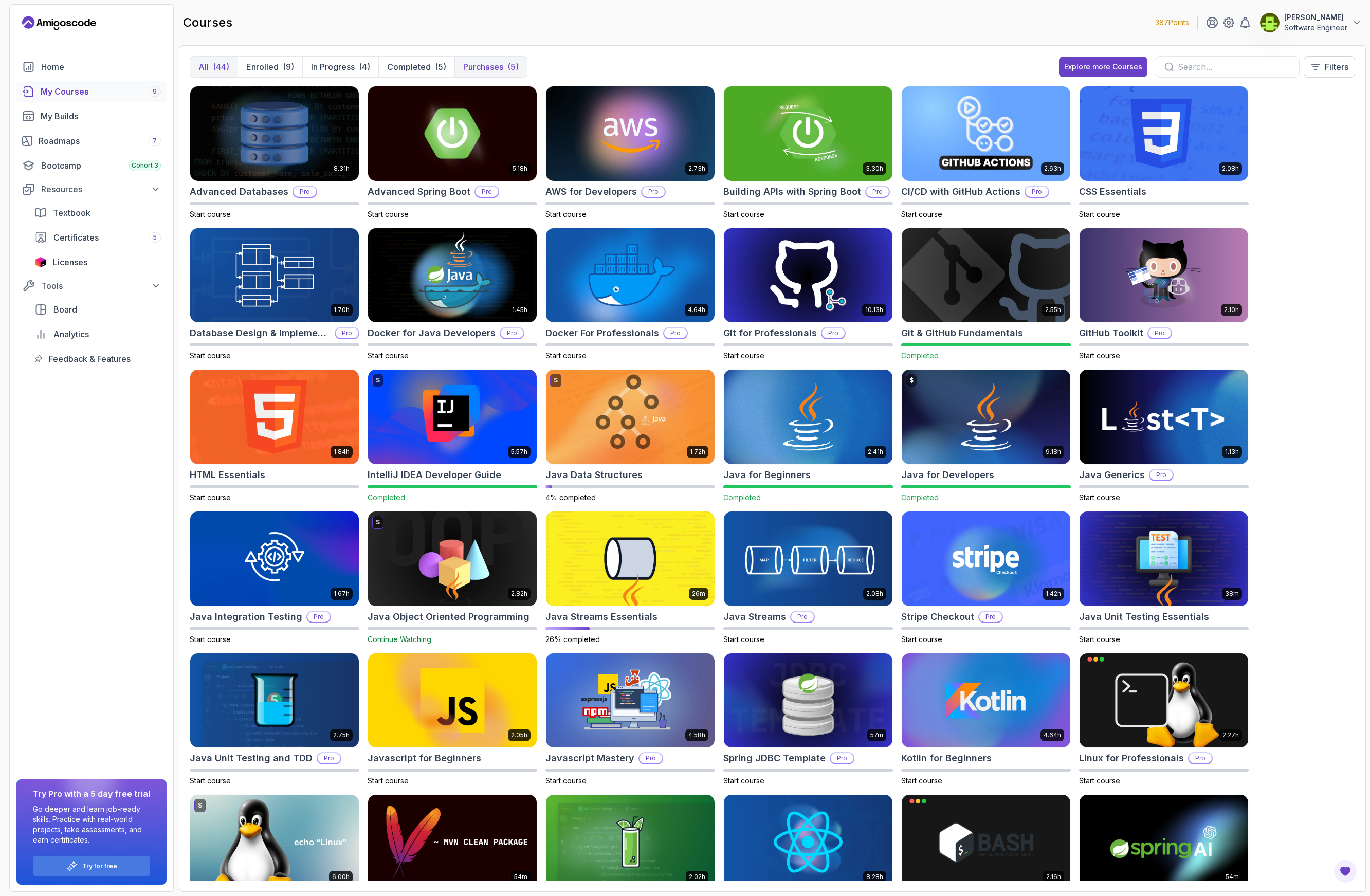
click at [506, 74] on button "Purchases (5)" at bounding box center [491, 67] width 73 height 21
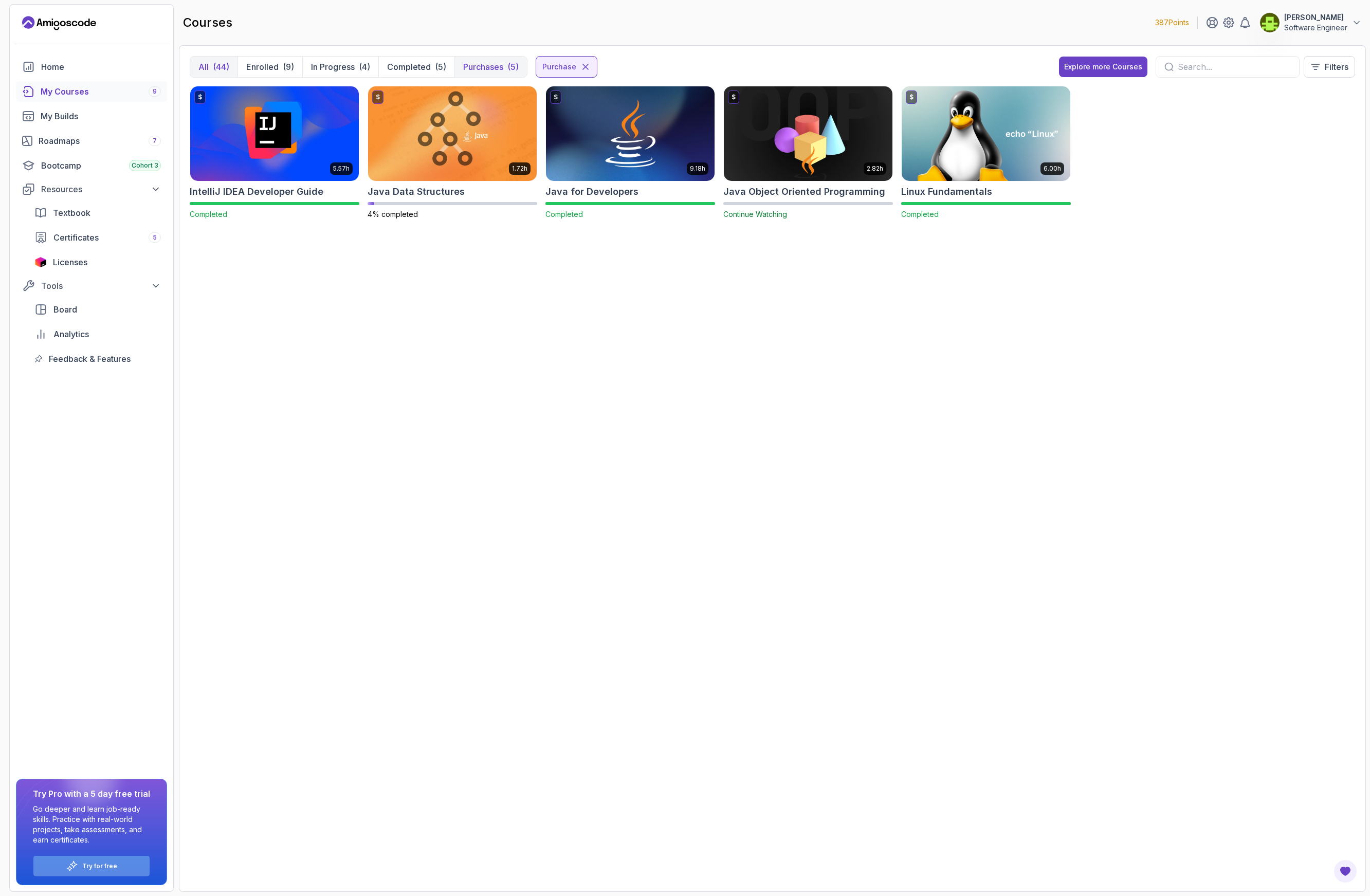
click at [101, 373] on p "Try for free" at bounding box center [99, 867] width 35 height 9
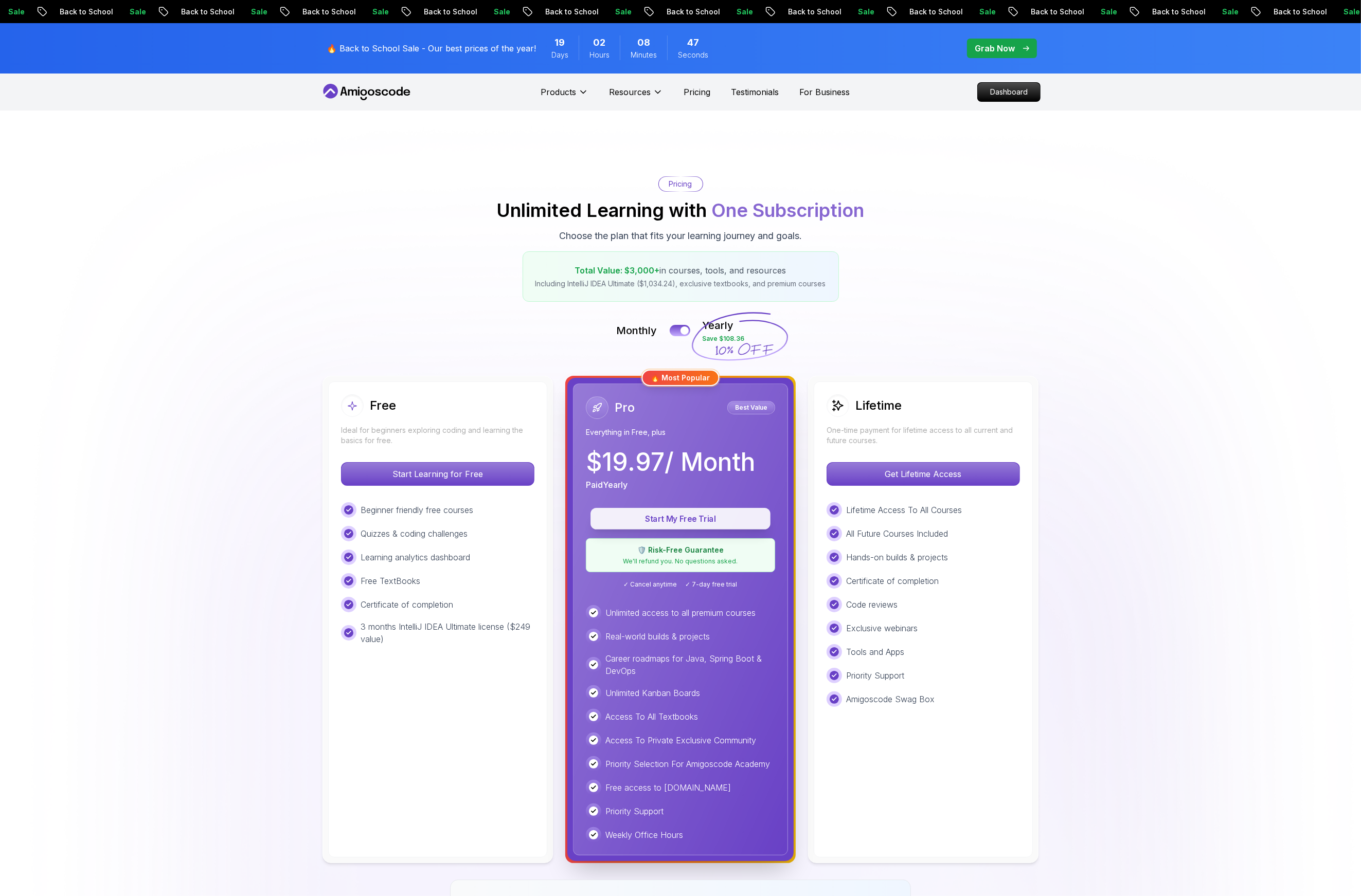
click at [680, 373] on p "Start My Free Trial" at bounding box center [680, 519] width 157 height 12
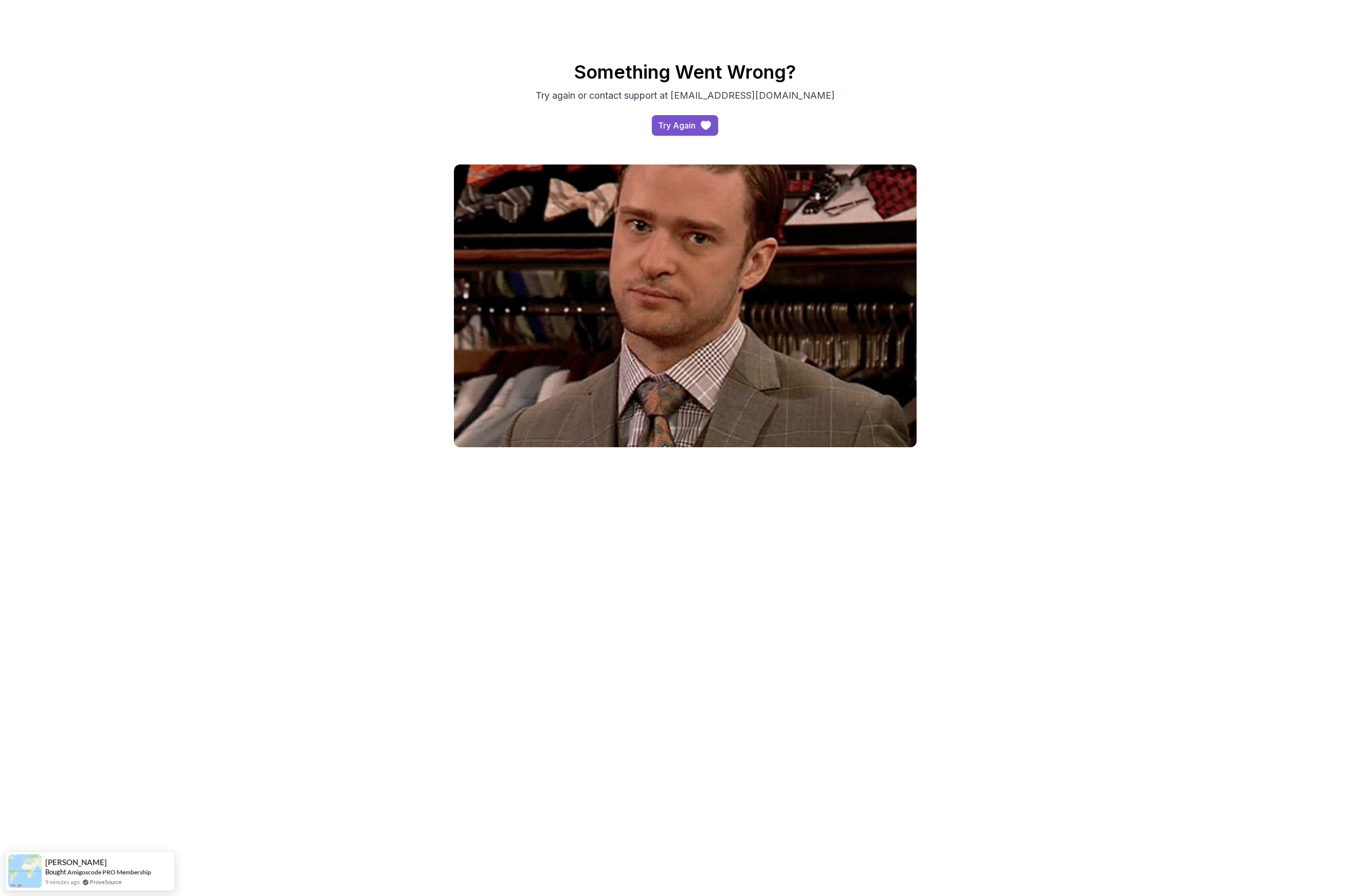
click at [693, 118] on button "Try Again" at bounding box center [685, 125] width 67 height 21
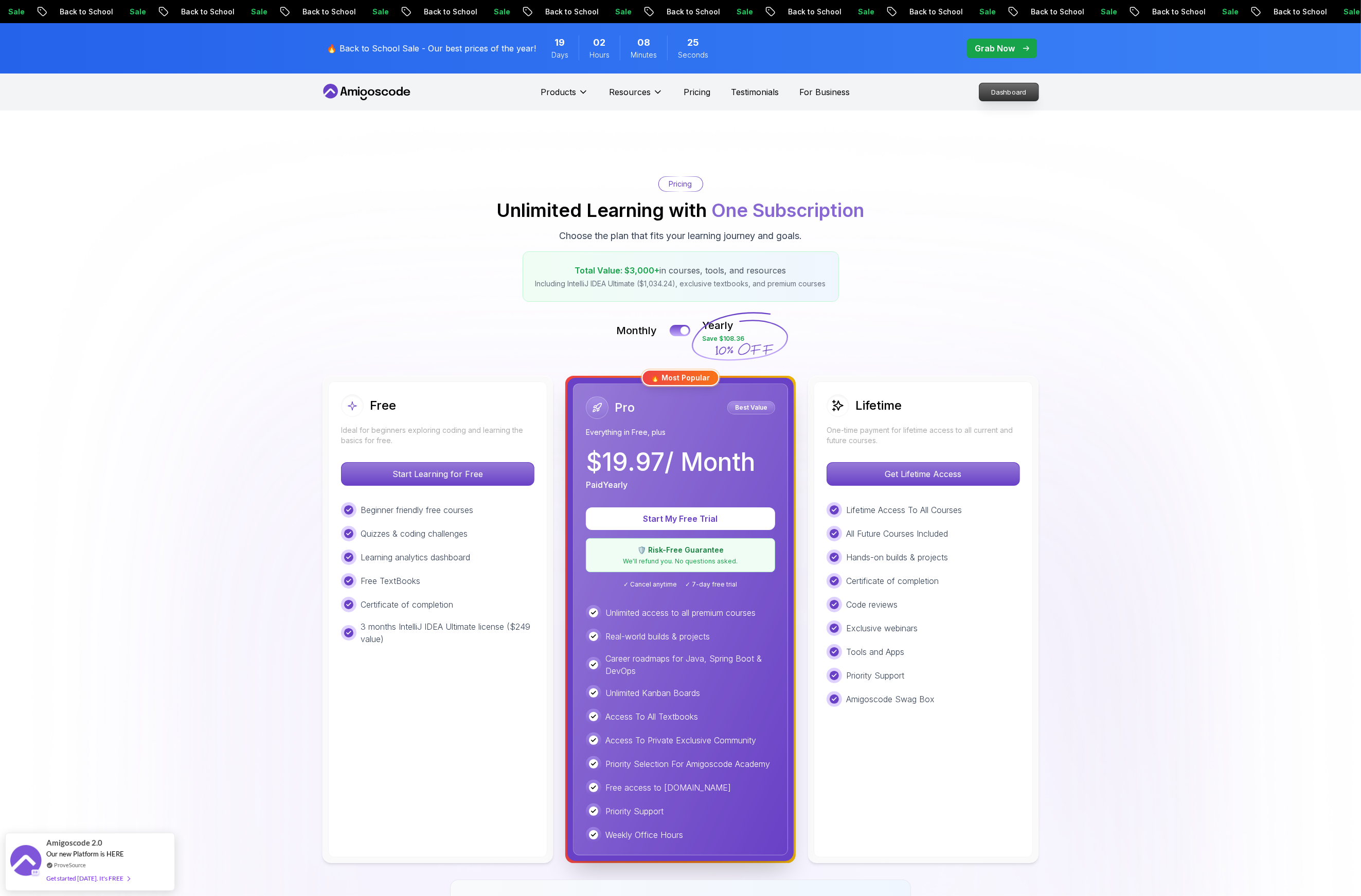
click at [1015, 93] on p "Dashboard" at bounding box center [1009, 92] width 59 height 17
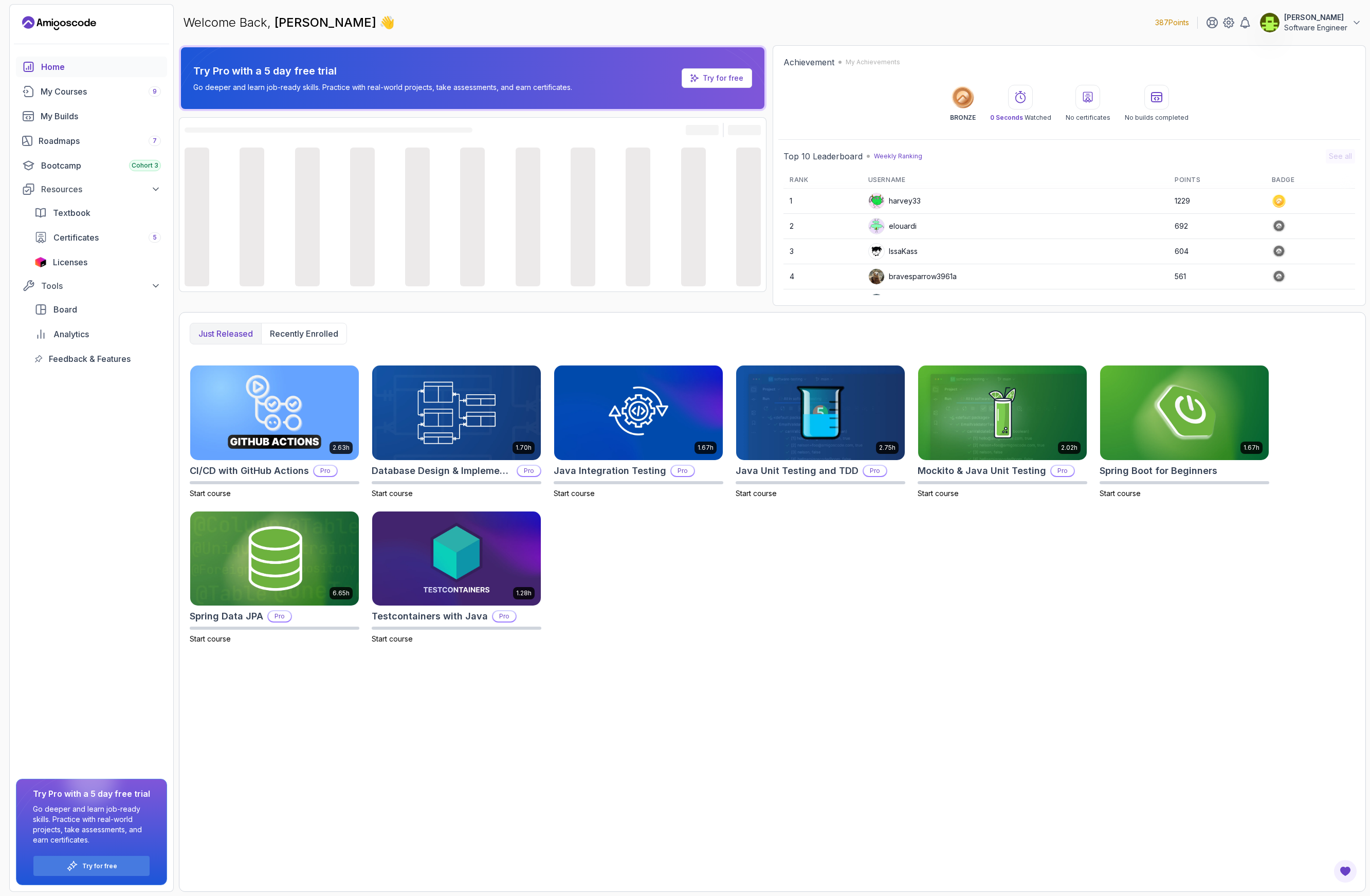
click at [1296, 31] on p "Software Engineer" at bounding box center [1316, 28] width 63 height 10
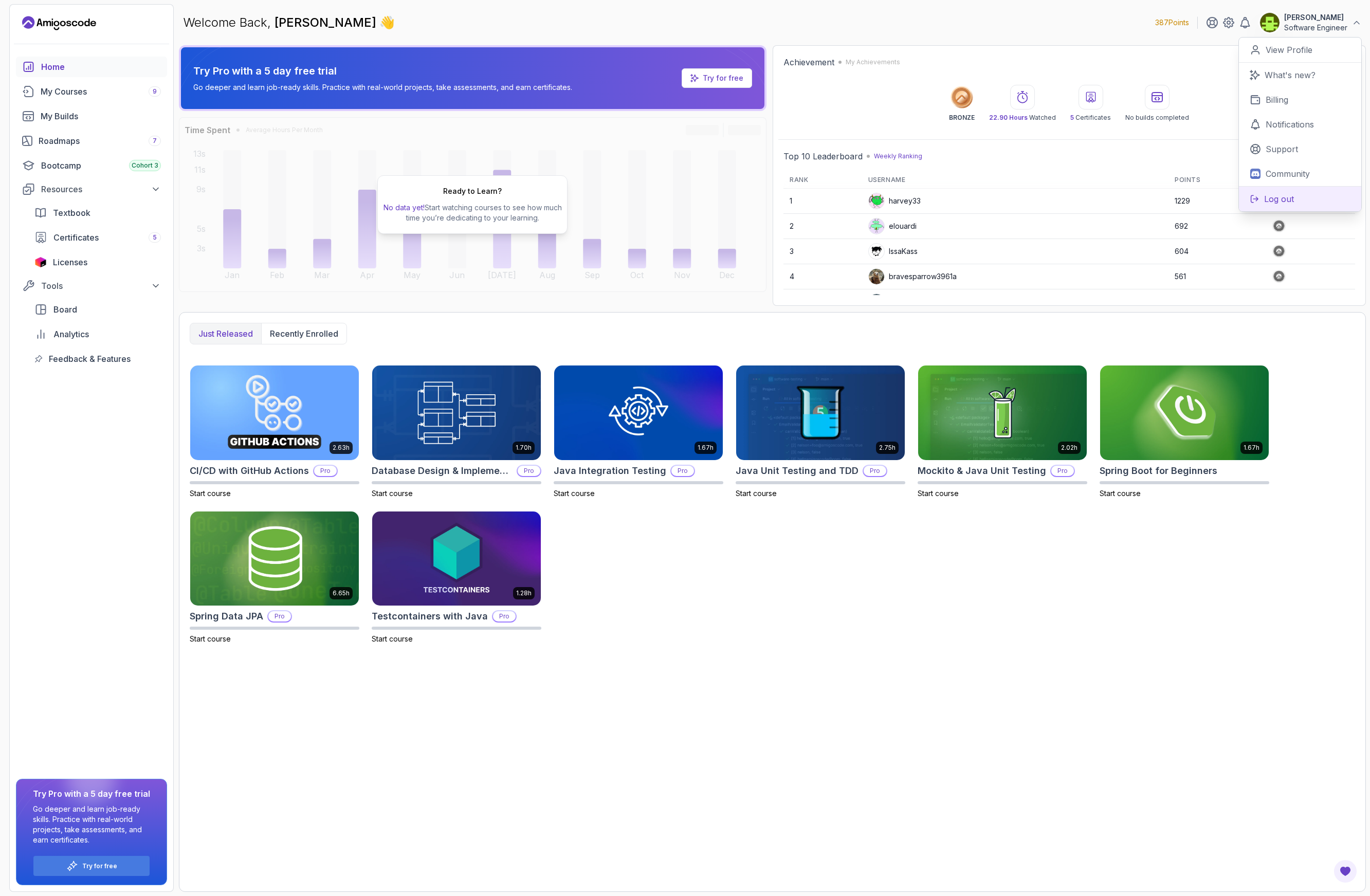
click at [1270, 198] on p "Log out" at bounding box center [1279, 199] width 29 height 12
click at [1217, 674] on div "Just released Recently enrolled 2.63h CI/CD with GitHub Actions Pro Start cours…" at bounding box center [772, 602] width 1188 height 580
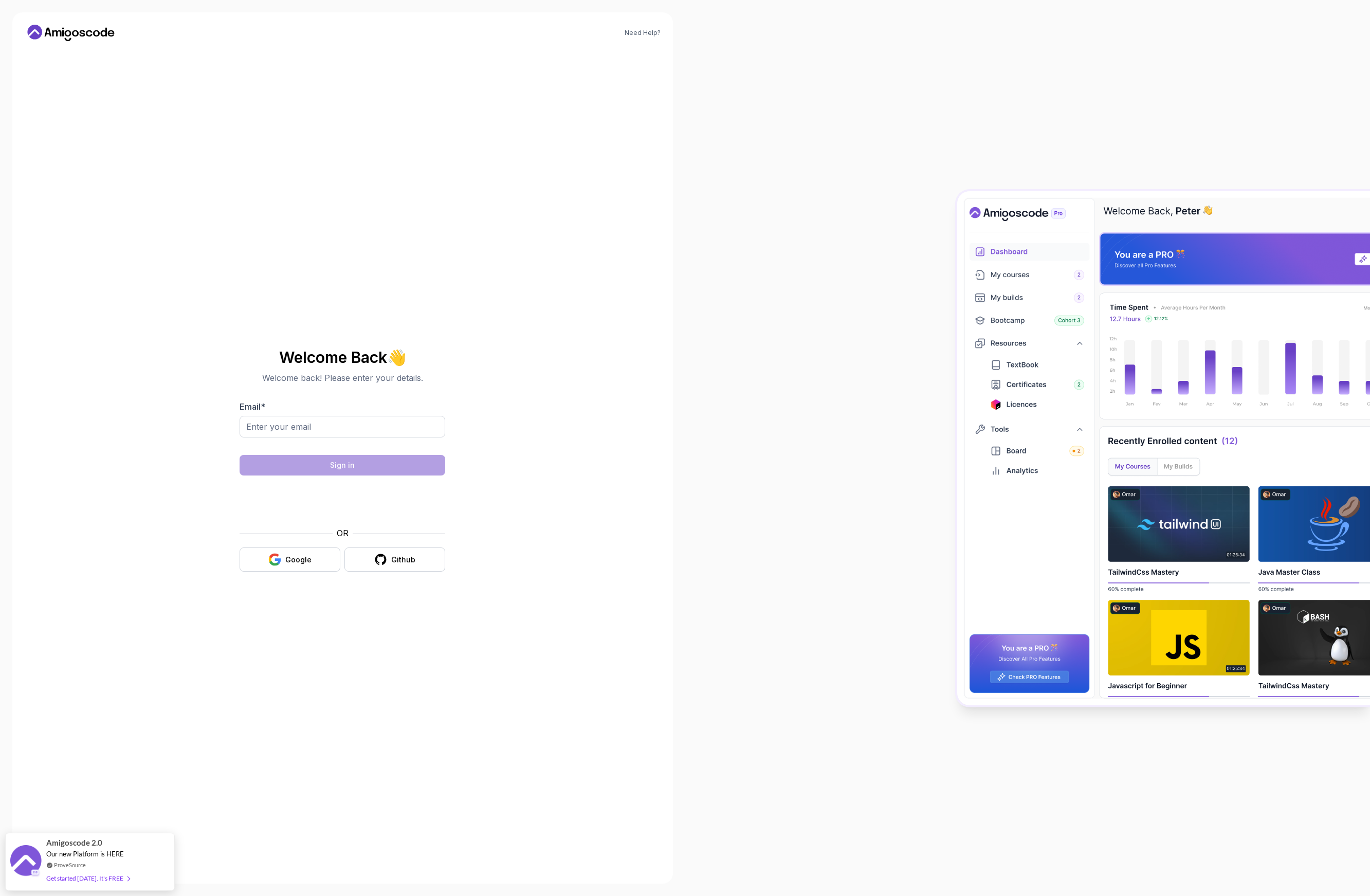
click at [728, 490] on div at bounding box center [1028, 448] width 685 height 896
click at [298, 419] on input "Email *" at bounding box center [342, 426] width 206 height 22
type input "nelson@amigoscode.com"
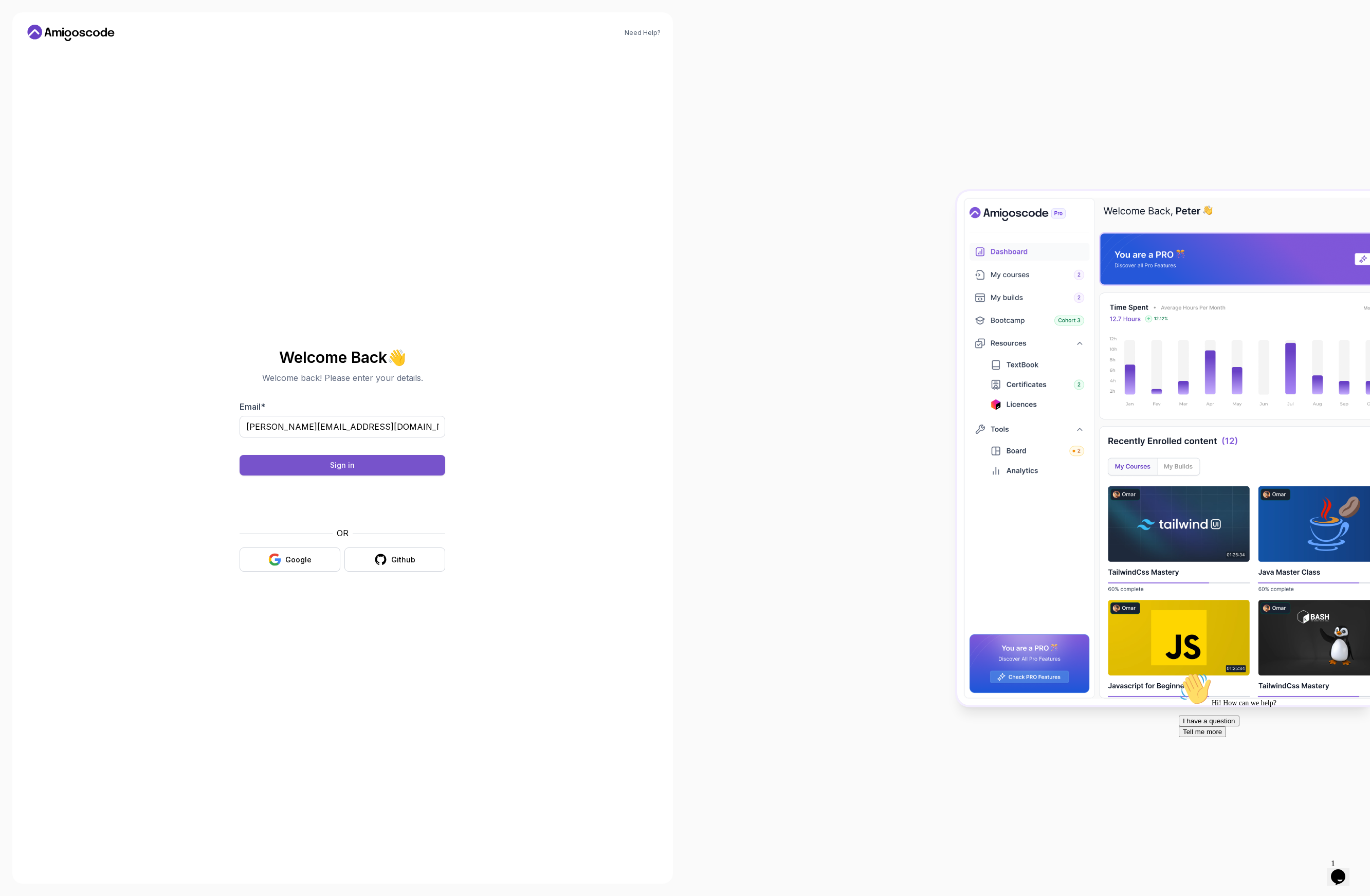
click at [347, 462] on div "Sign in" at bounding box center [342, 465] width 25 height 10
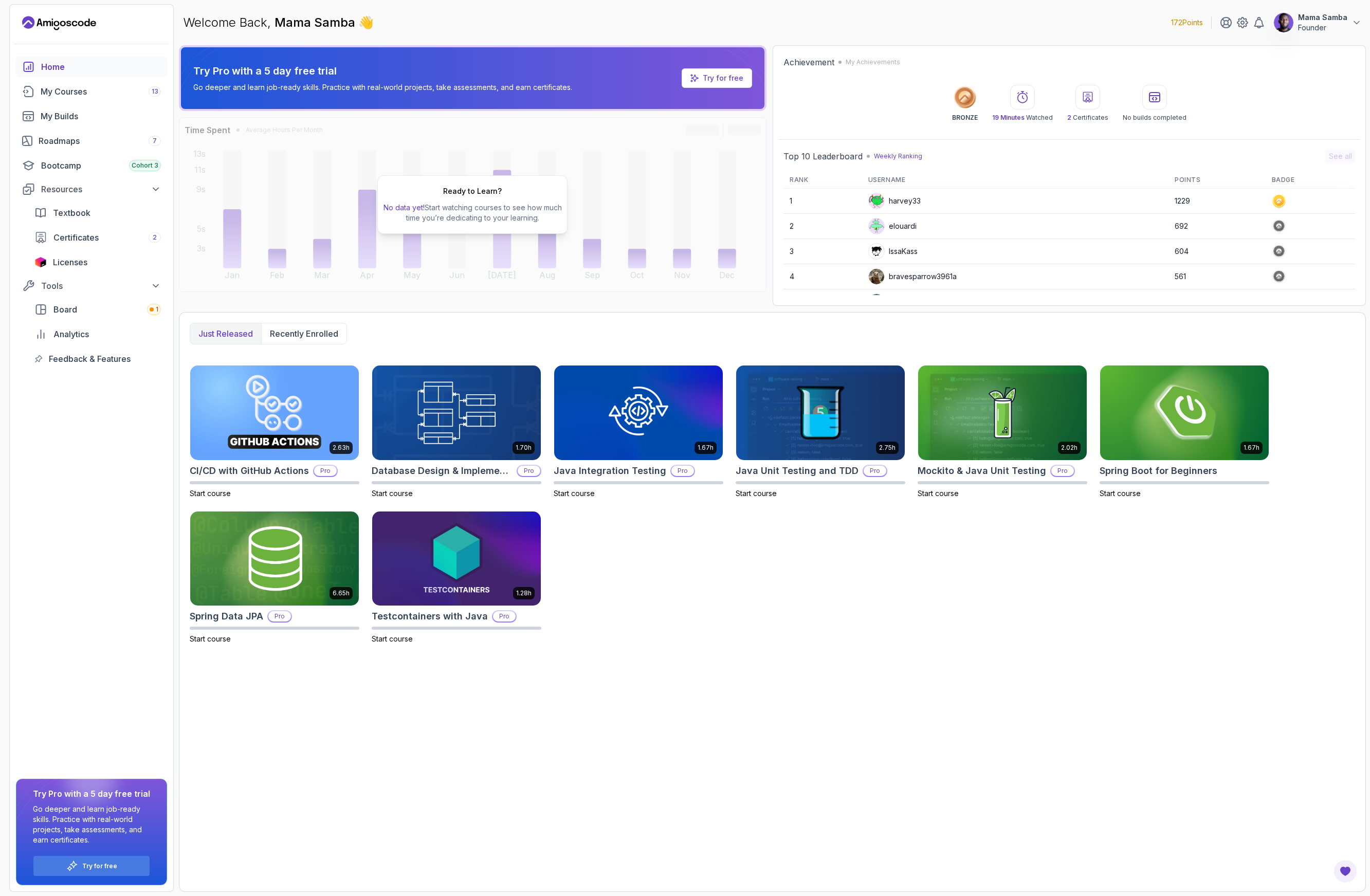
click at [1328, 16] on p "Mama Samba" at bounding box center [1322, 17] width 49 height 10
click at [785, 618] on div "2.63h CI/CD with GitHub Actions Pro Start course 1.70h Database Design & Implem…" at bounding box center [772, 504] width 1166 height 279
click at [1297, 24] on button "Mama Samba Founder" at bounding box center [1317, 22] width 88 height 21
